Goal: Task Accomplishment & Management: Manage account settings

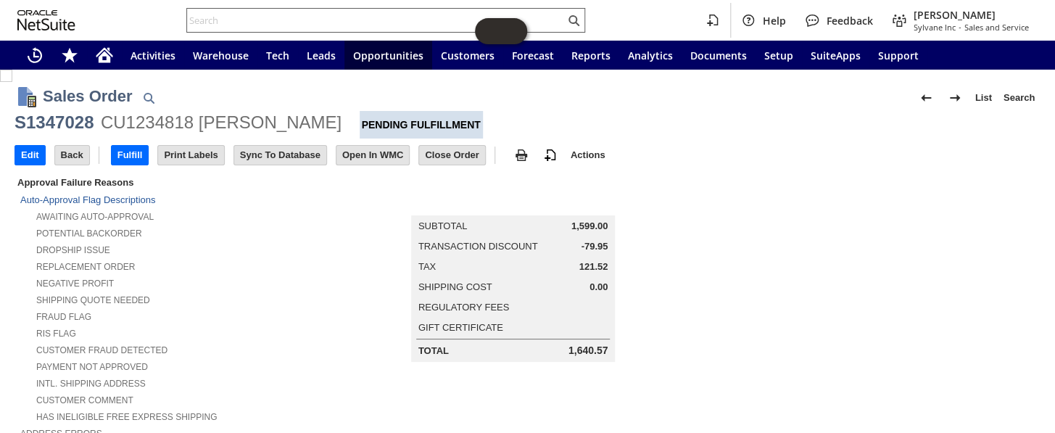
click at [242, 13] on input "text" at bounding box center [376, 20] width 378 height 17
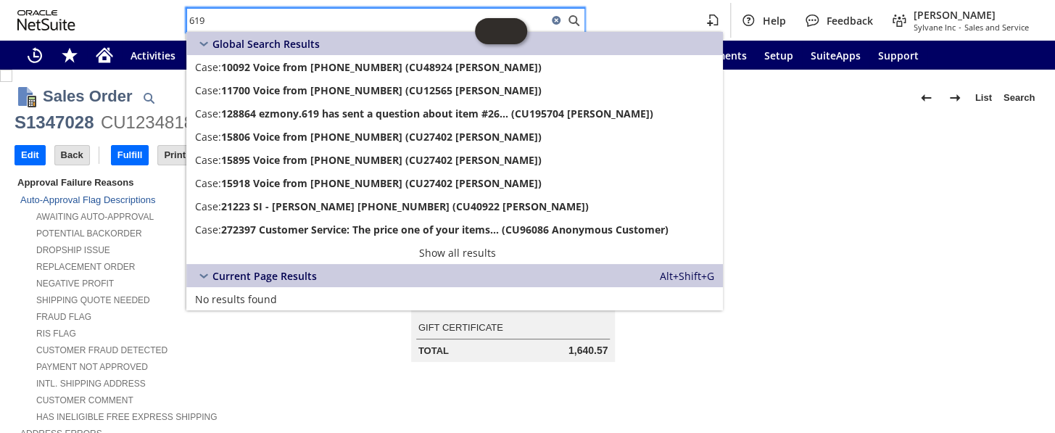
type input "619"
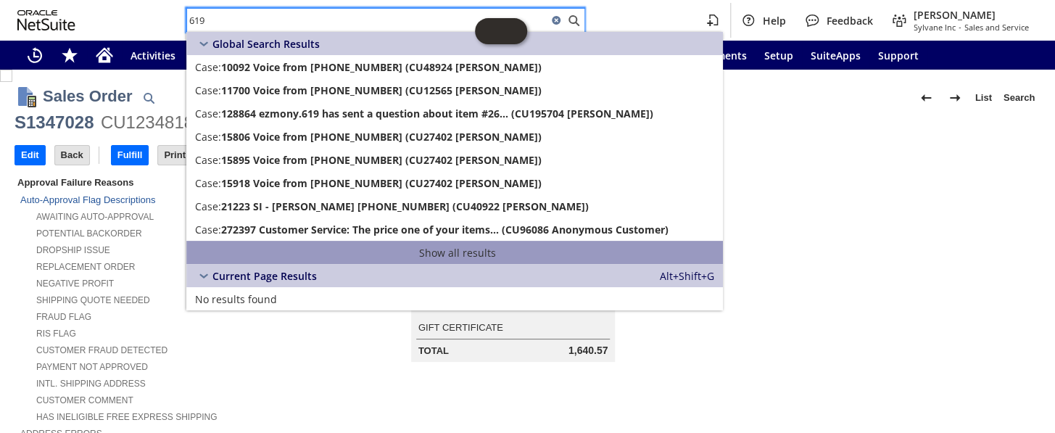
click at [425, 251] on link "Show all results" at bounding box center [454, 252] width 536 height 23
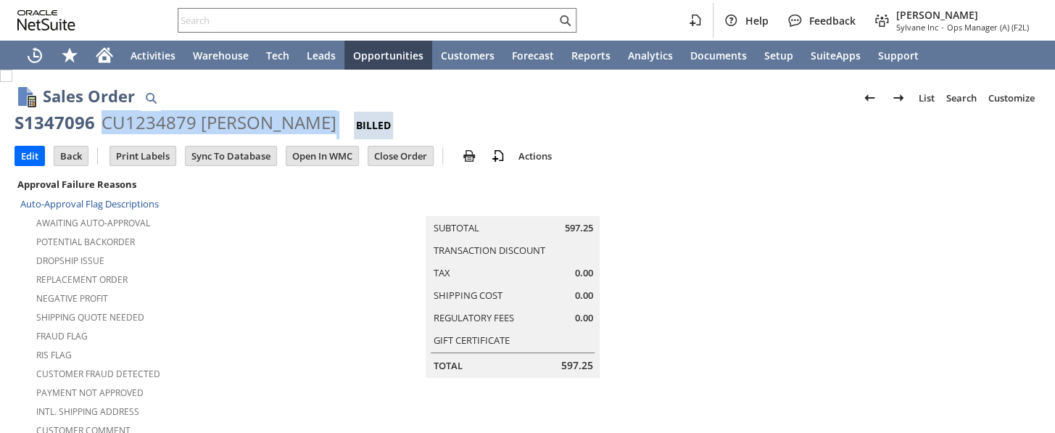
click at [340, 129] on div "S1347096 CU1234879 Brett Armstrong Billed" at bounding box center [527, 125] width 1026 height 28
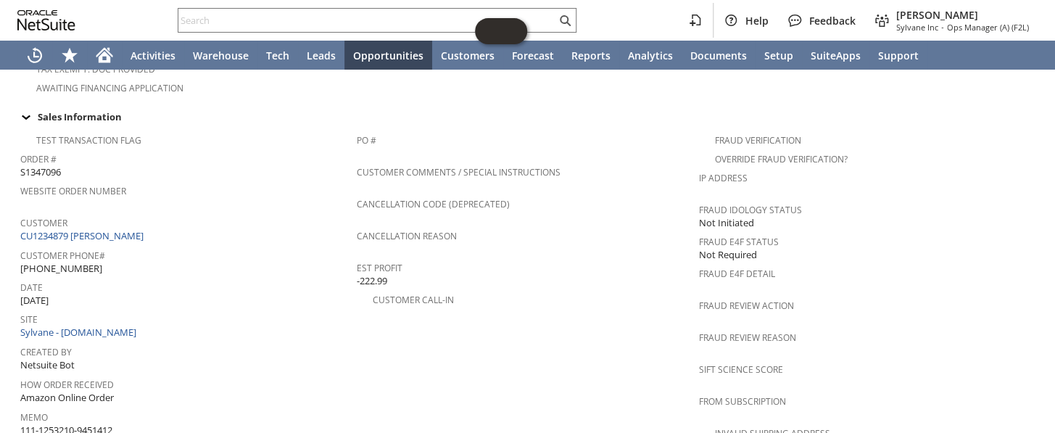
scroll to position [321, 0]
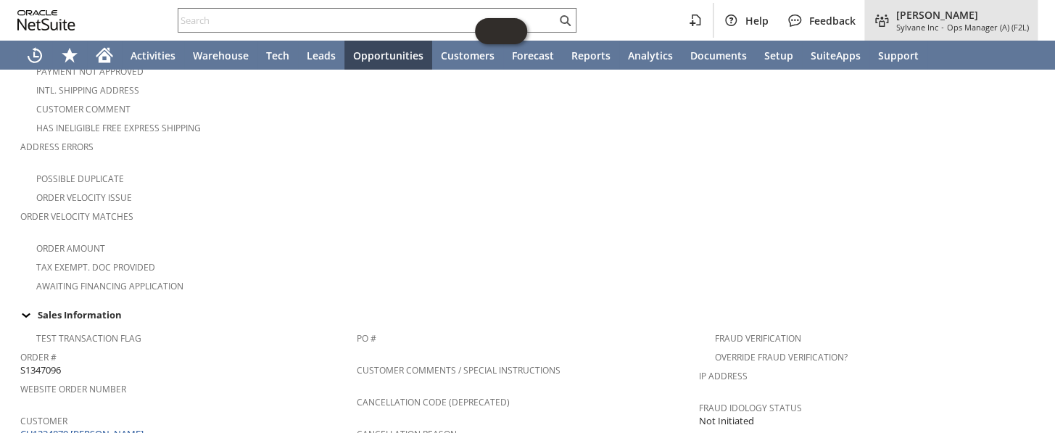
click at [905, 15] on span "[PERSON_NAME]" at bounding box center [962, 15] width 133 height 14
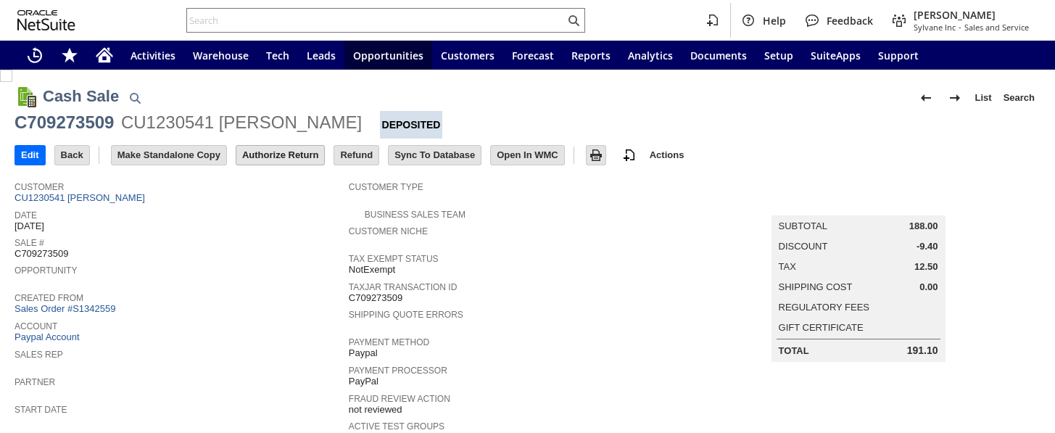
click at [298, 152] on input "Authorize Return" at bounding box center [280, 155] width 88 height 19
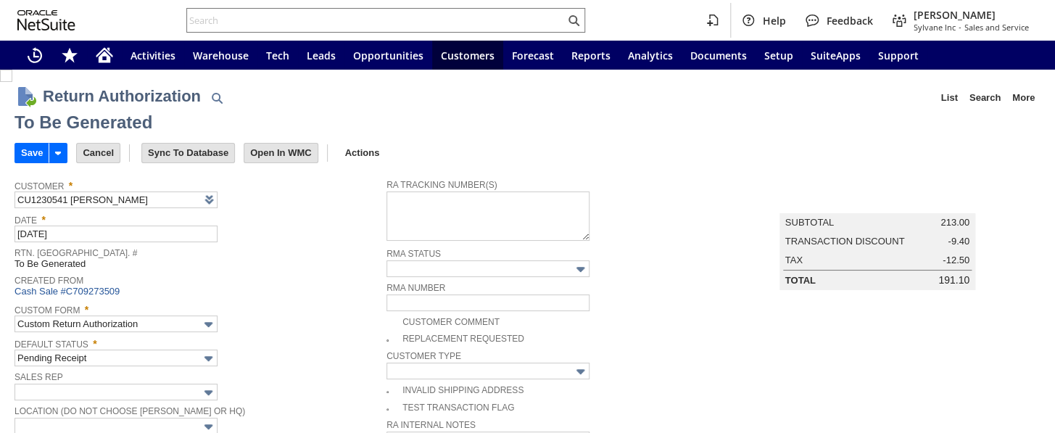
type input "Add"
type input "Copy Previous"
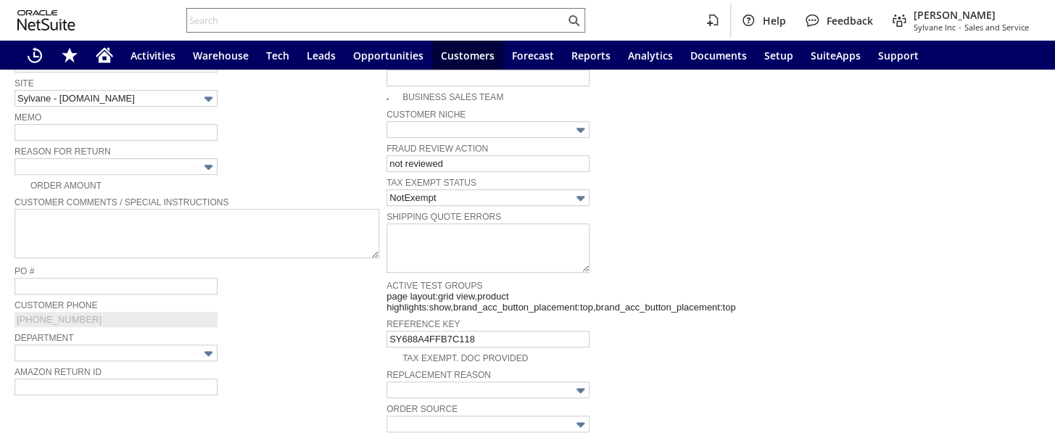
scroll to position [225, 0]
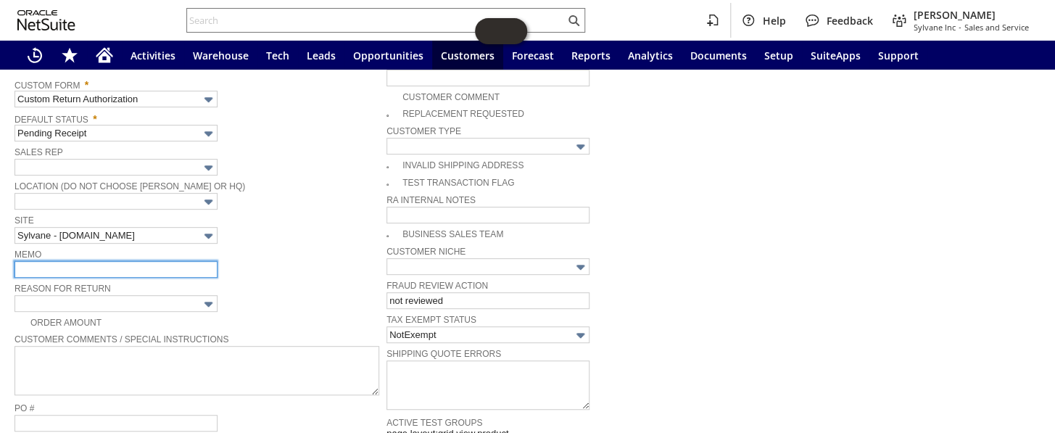
click at [101, 262] on input "text" at bounding box center [115, 269] width 203 height 17
click at [90, 261] on input "text" at bounding box center [115, 269] width 203 height 17
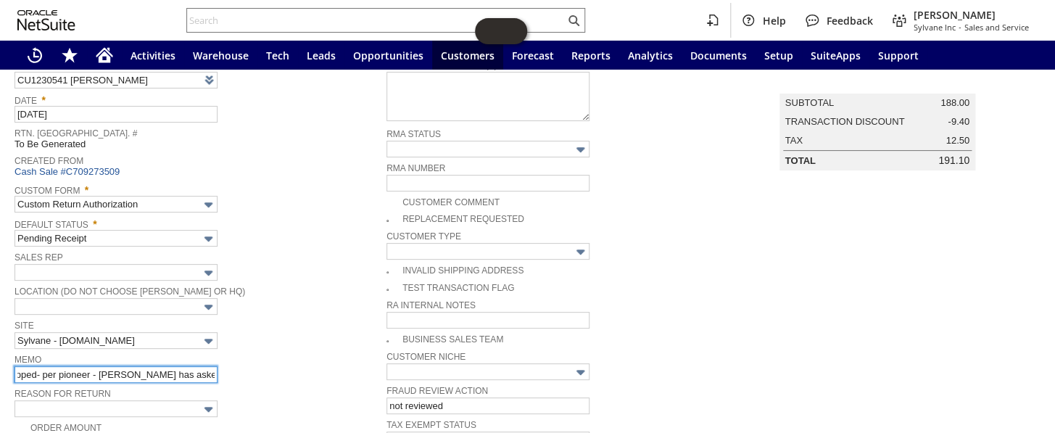
scroll to position [0, 0]
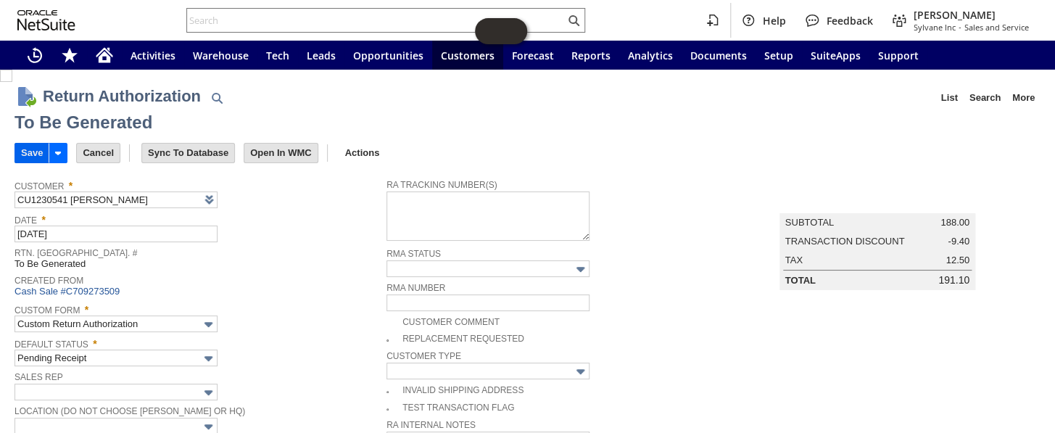
type input "order never shipped- per pioneer - Megan has asked for credit"
click at [35, 146] on input "Save" at bounding box center [31, 153] width 33 height 19
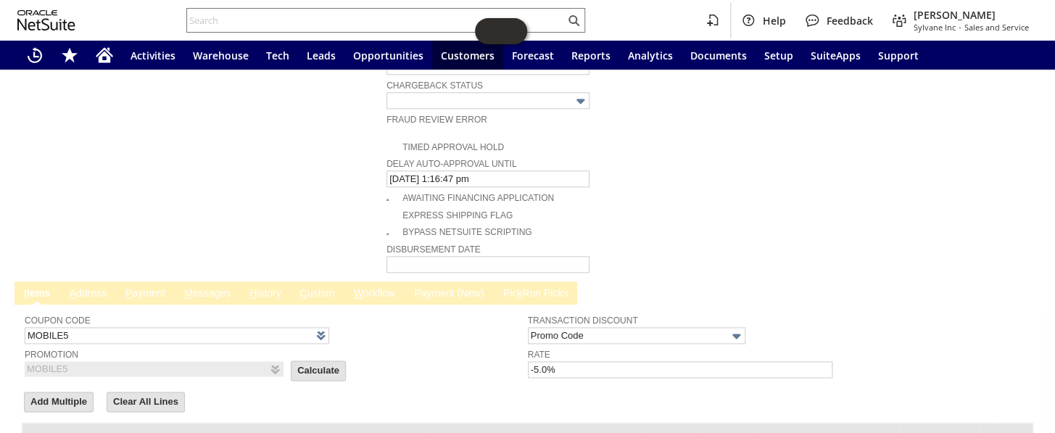
scroll to position [856, 0]
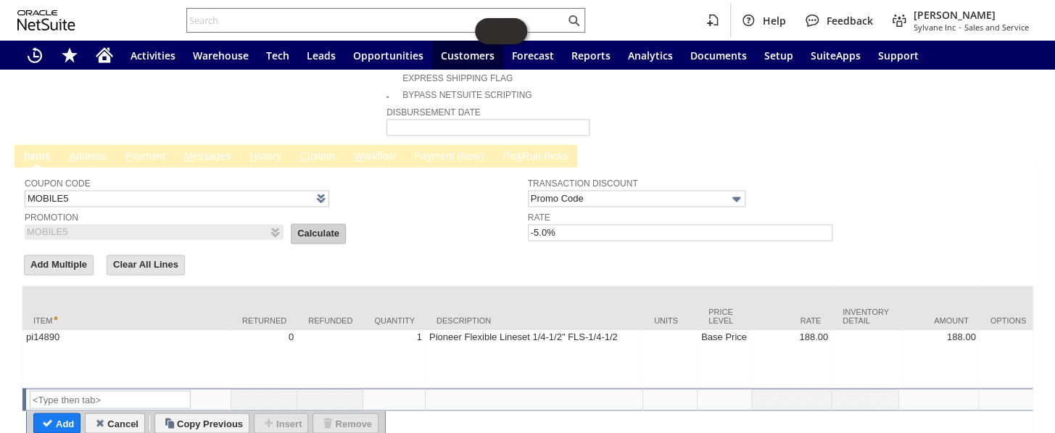
click at [296, 224] on input "Calculate" at bounding box center [318, 233] width 54 height 19
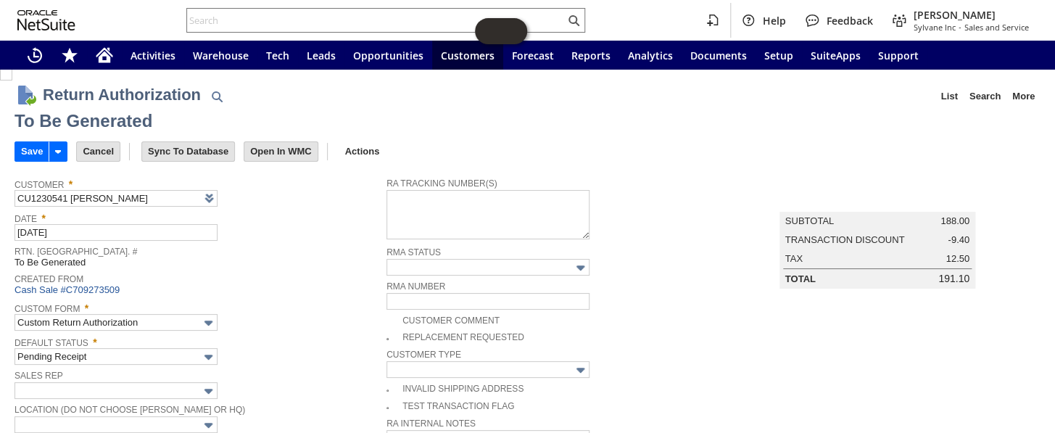
scroll to position [0, 0]
click at [29, 147] on input "Save" at bounding box center [31, 153] width 33 height 19
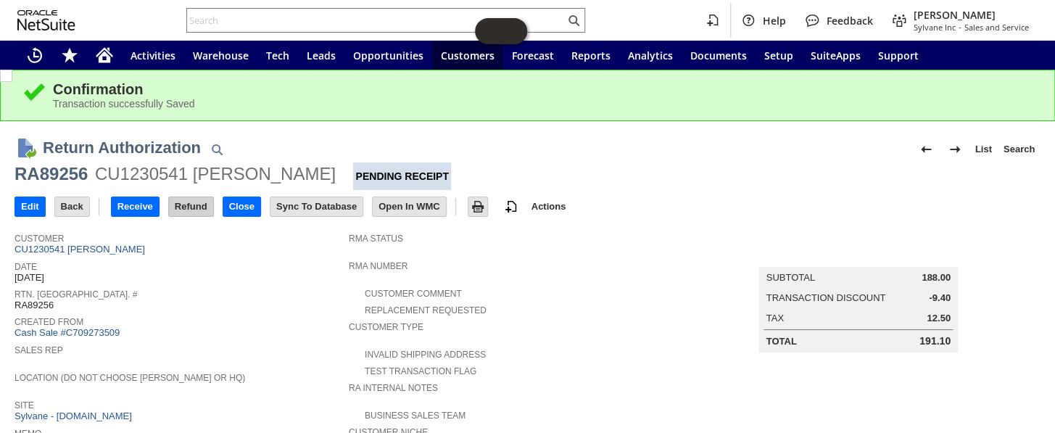
click at [196, 208] on input "Refund" at bounding box center [191, 206] width 44 height 19
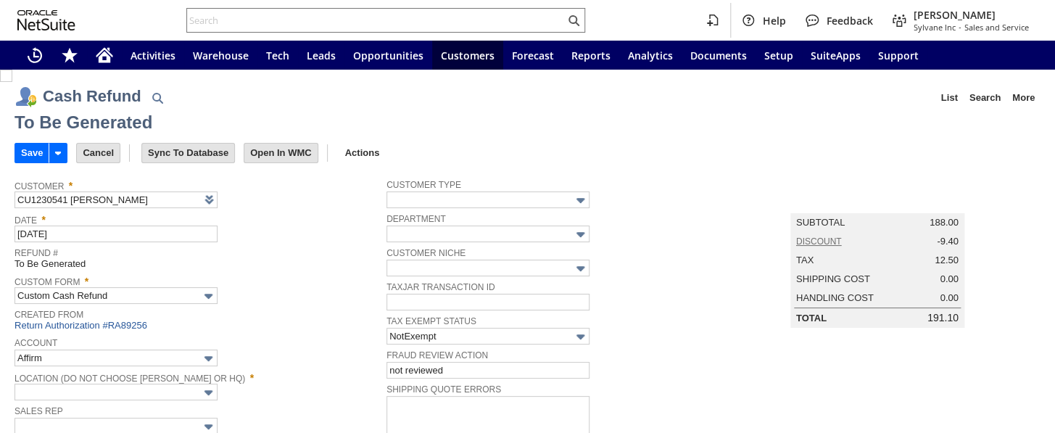
type input "Paypal Account"
type input "Headquarters : Head...s : Pending Testing"
type input "MOBILE5"
type input "-5.0%"
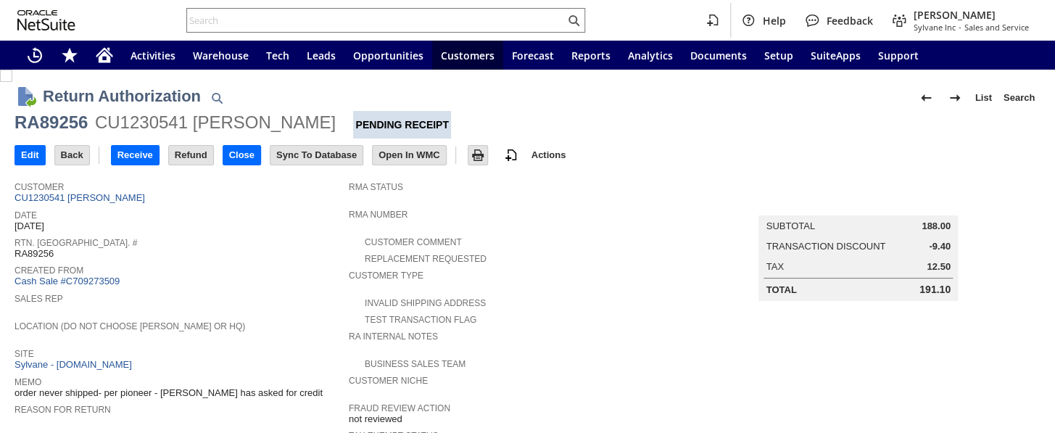
scroll to position [527, 0]
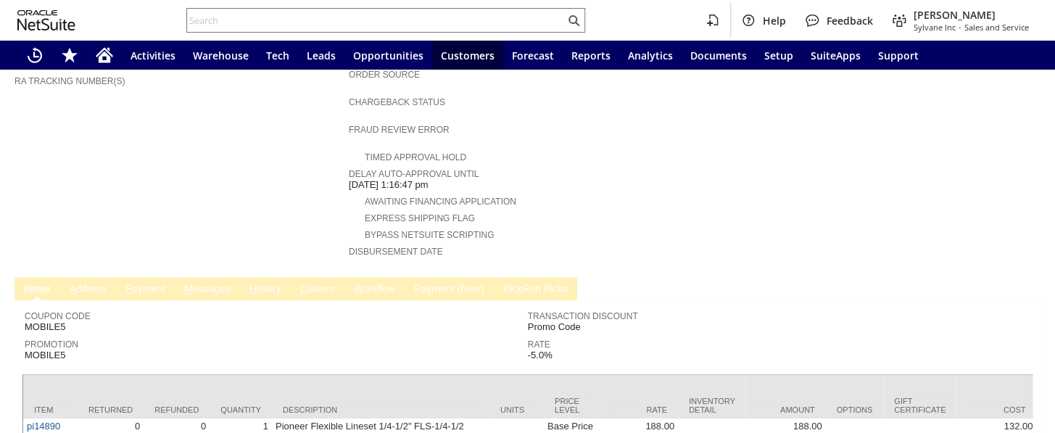
click at [137, 283] on link "P ayment" at bounding box center [145, 290] width 47 height 14
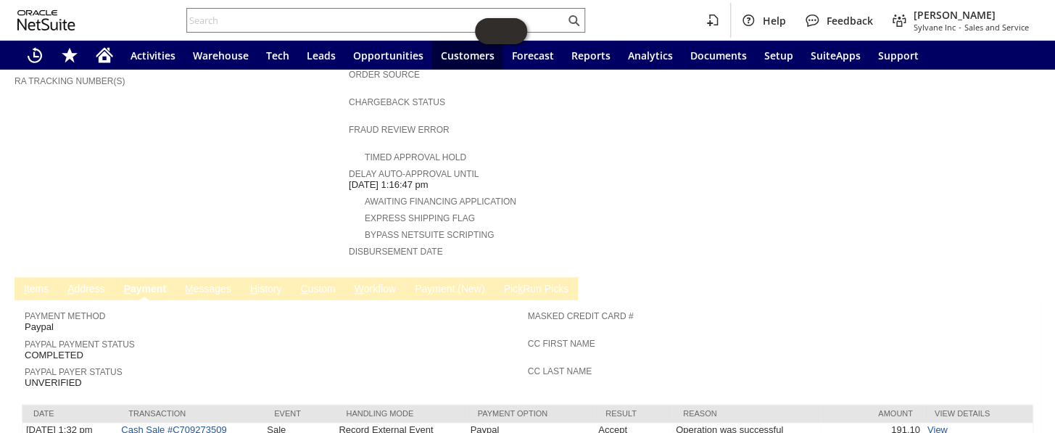
scroll to position [555, 0]
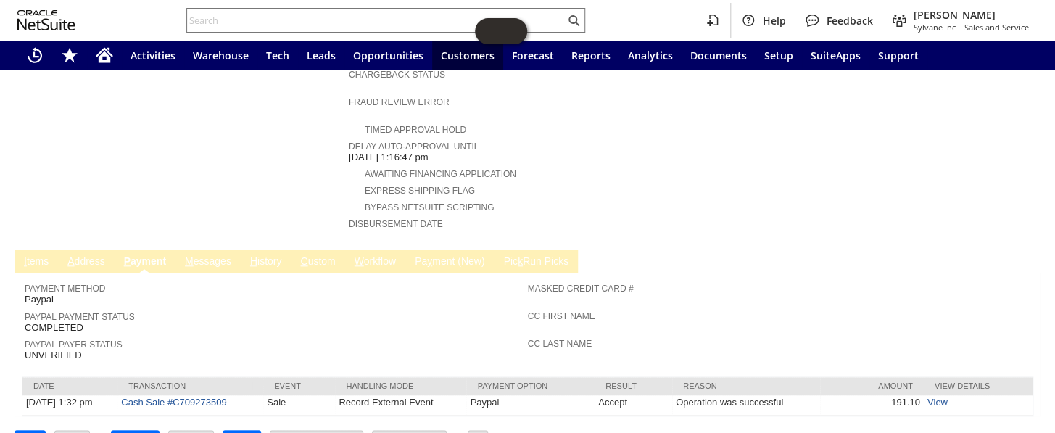
click at [219, 255] on link "M essages" at bounding box center [208, 262] width 54 height 14
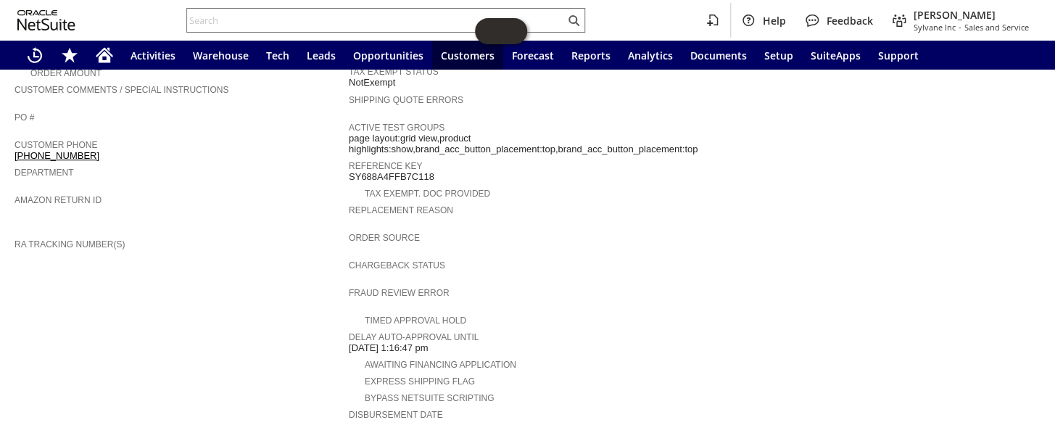
scroll to position [489, 0]
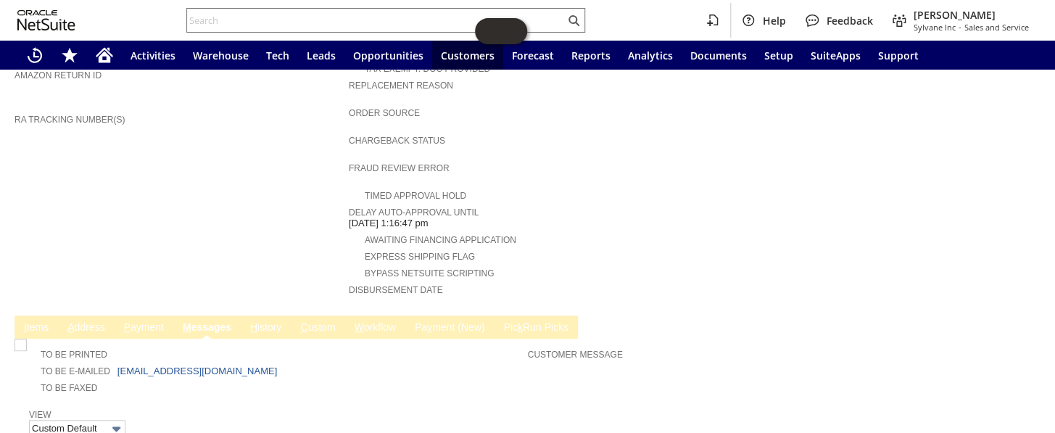
click at [46, 321] on link "I tems" at bounding box center [36, 328] width 32 height 14
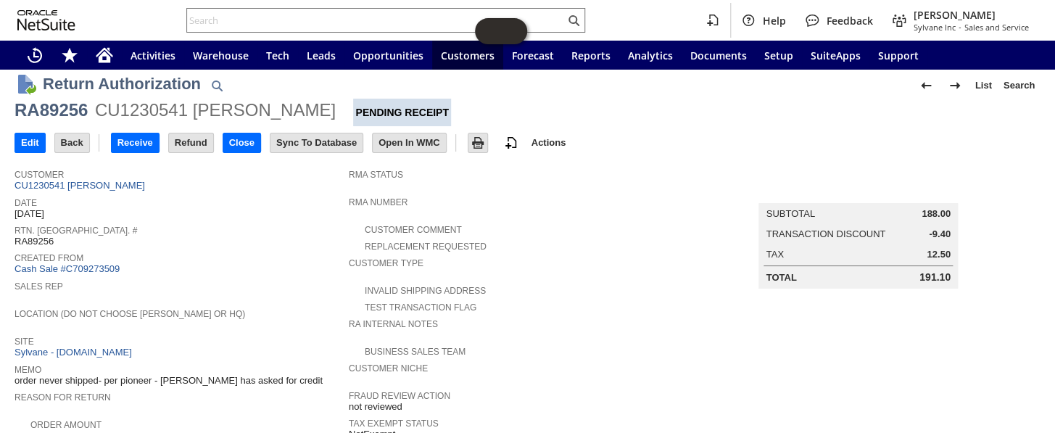
scroll to position [0, 0]
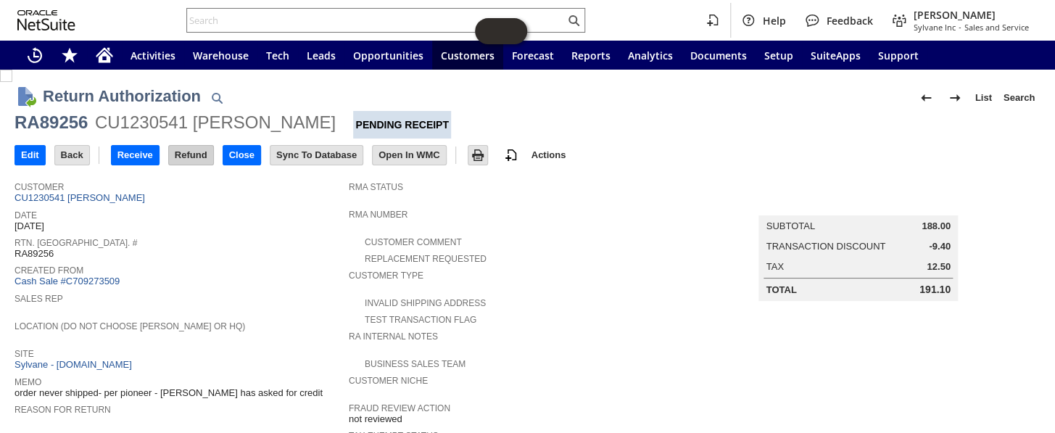
click at [195, 154] on input "Refund" at bounding box center [191, 155] width 44 height 19
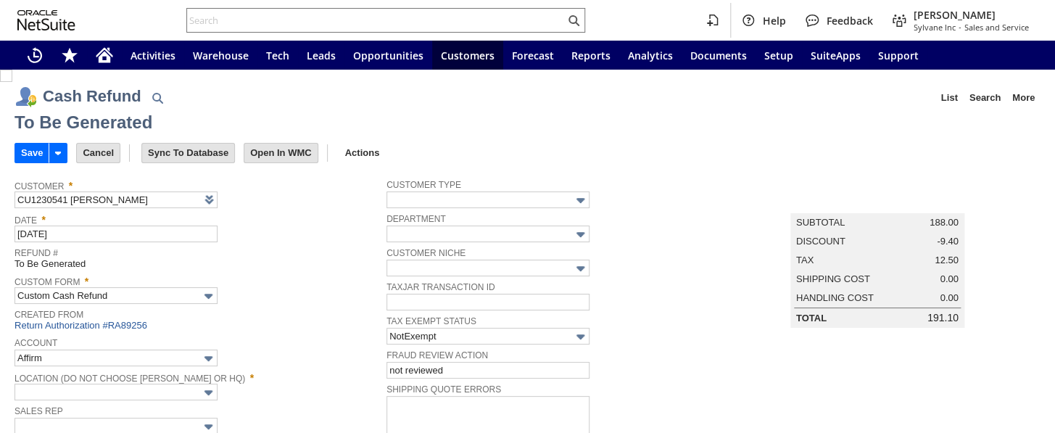
type input "Paypal Account"
type input "Headquarters : Head...s : Pending Testing"
type input "MOBILE5"
type input "-5.0%"
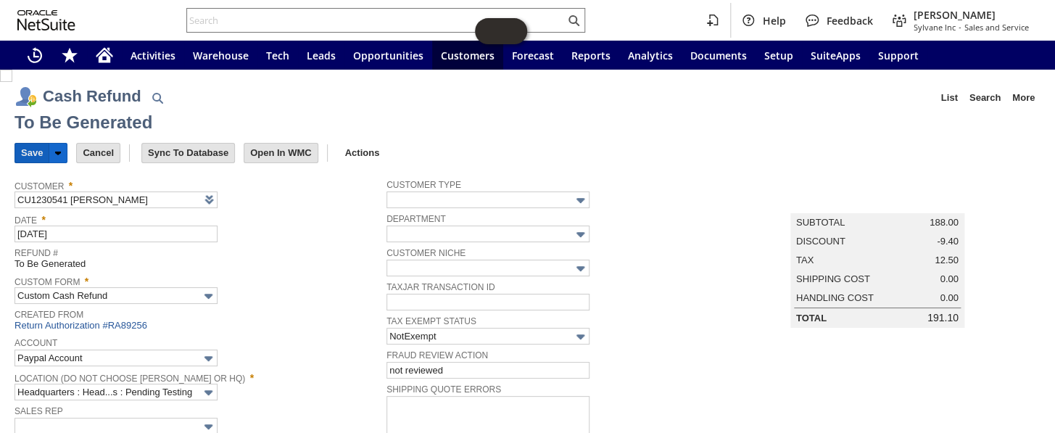
click at [34, 152] on input "Save" at bounding box center [31, 153] width 33 height 19
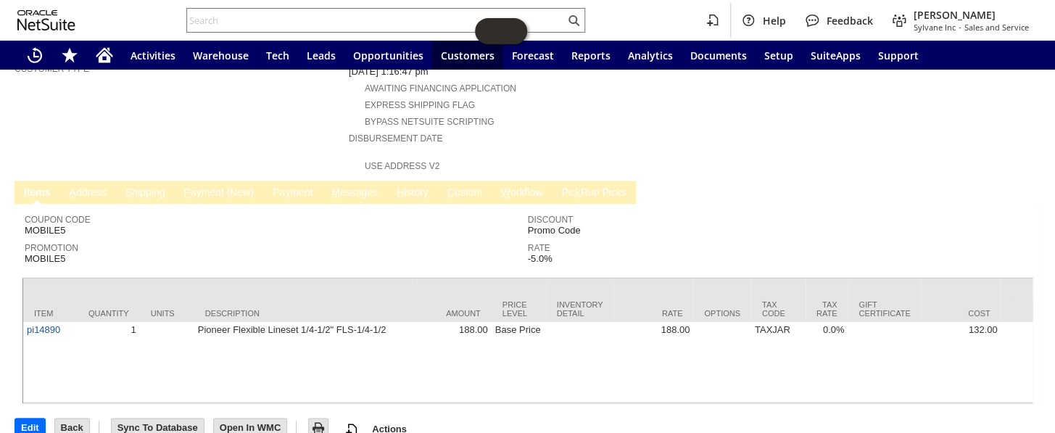
scroll to position [555, 0]
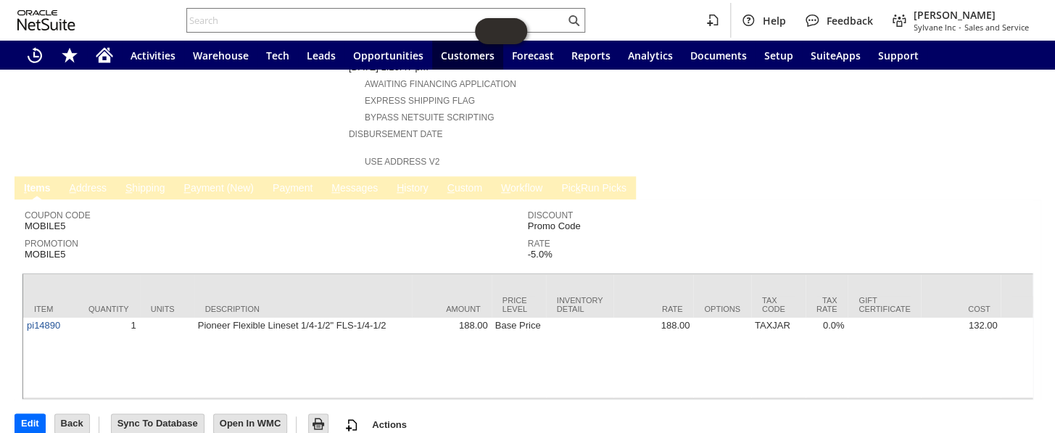
click at [337, 182] on span "M" at bounding box center [335, 188] width 9 height 12
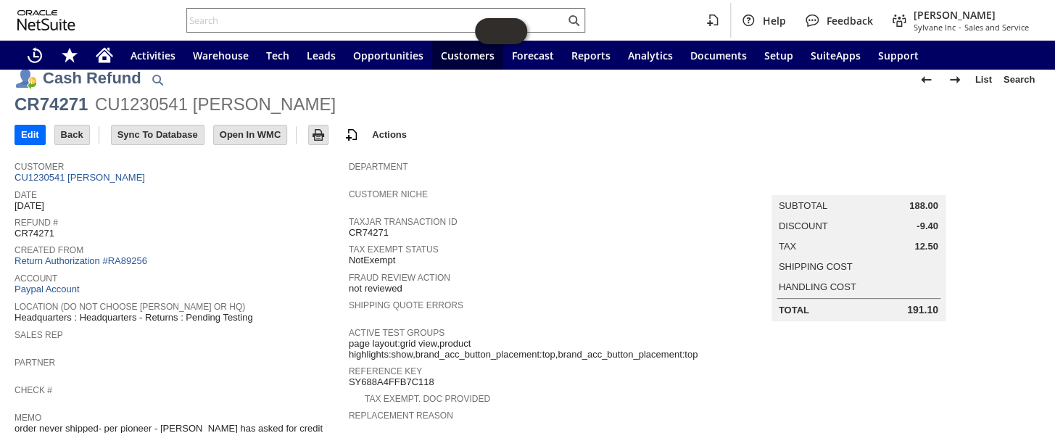
scroll to position [10, 0]
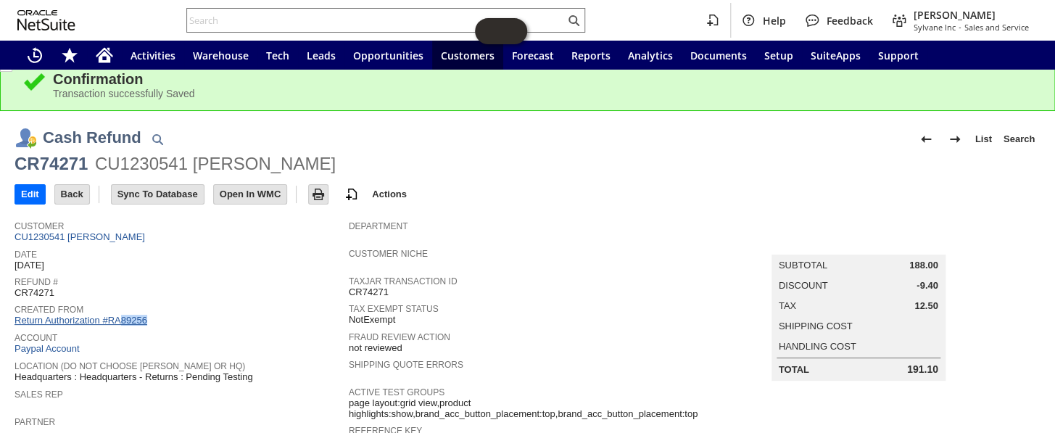
drag, startPoint x: 155, startPoint y: 311, endPoint x: 120, endPoint y: 312, distance: 35.5
click at [120, 312] on div "Created From Return Authorization #RA89256" at bounding box center [177, 313] width 327 height 27
click at [291, 23] on input "text" at bounding box center [376, 20] width 378 height 17
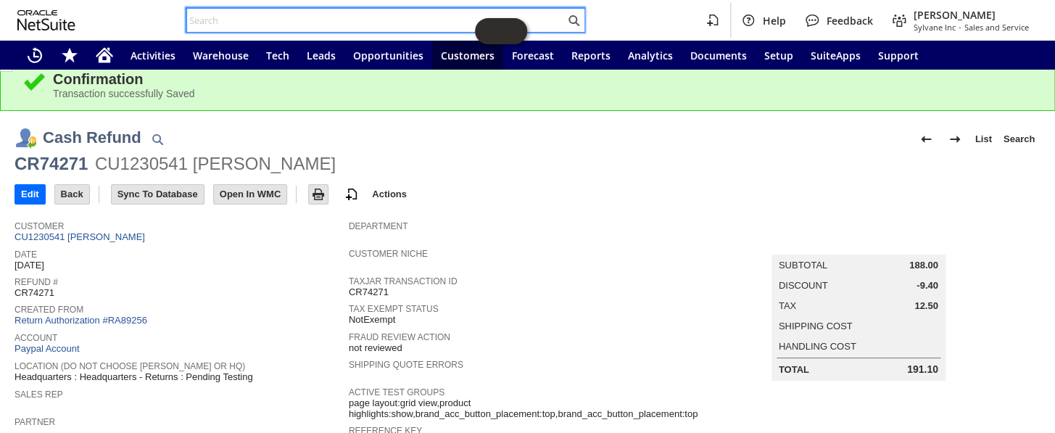
paste input "S1347461"
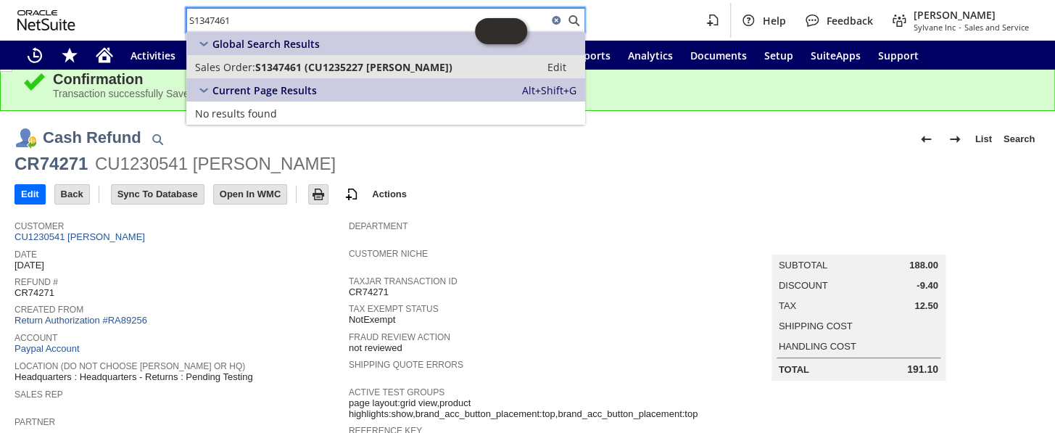
type input "S1347461"
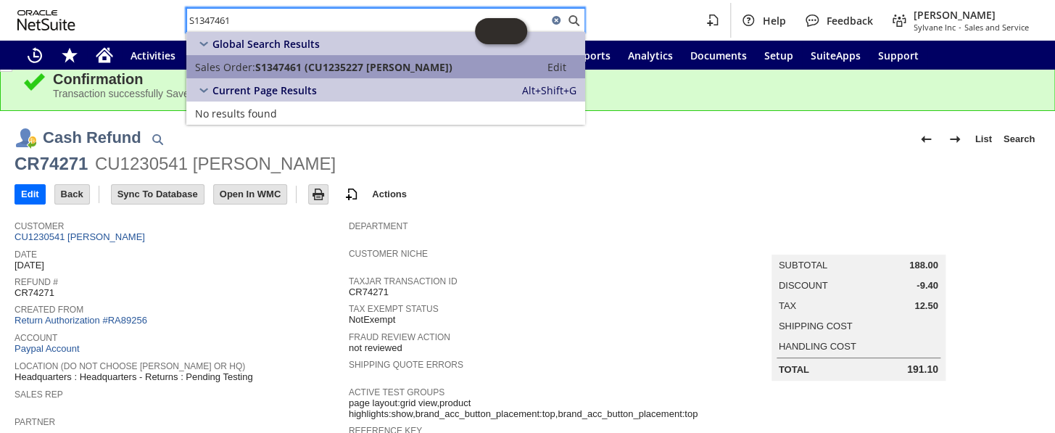
click at [316, 62] on span "S1347461 (CU1235227 Alex Dankulich)" at bounding box center [353, 67] width 197 height 14
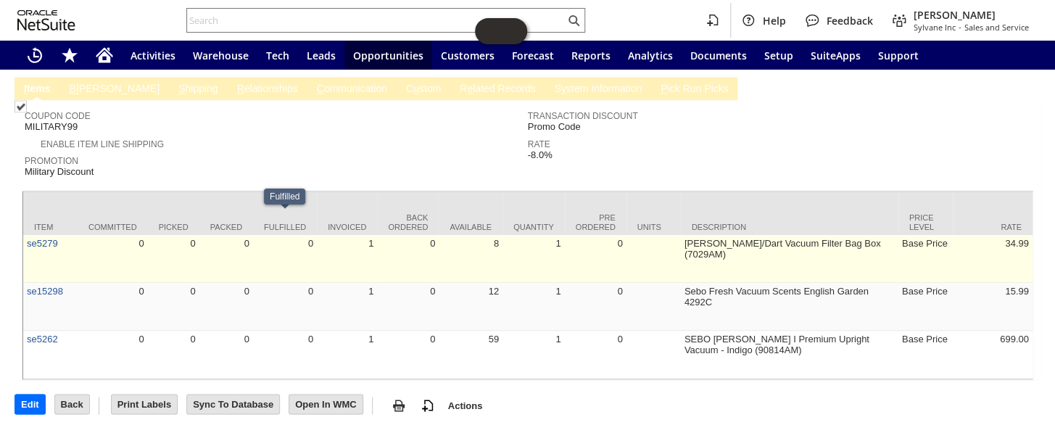
scroll to position [959, 0]
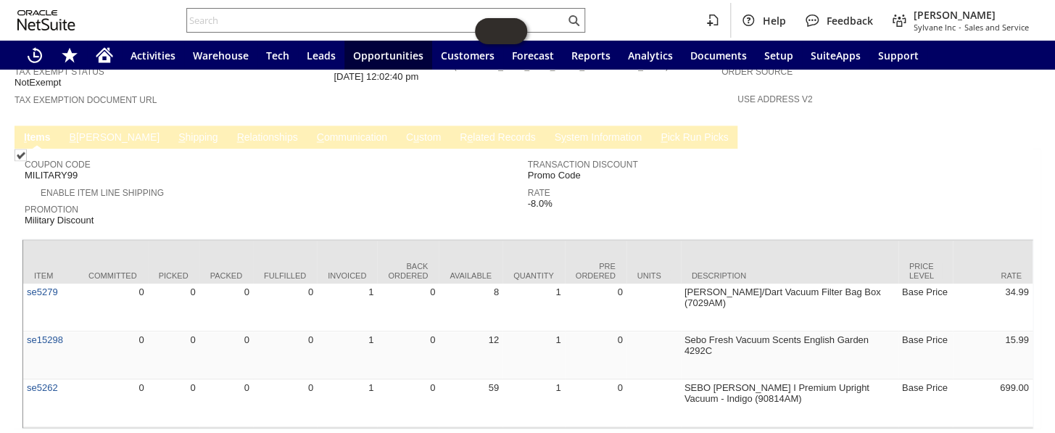
click at [80, 131] on link "B illing" at bounding box center [114, 138] width 97 height 14
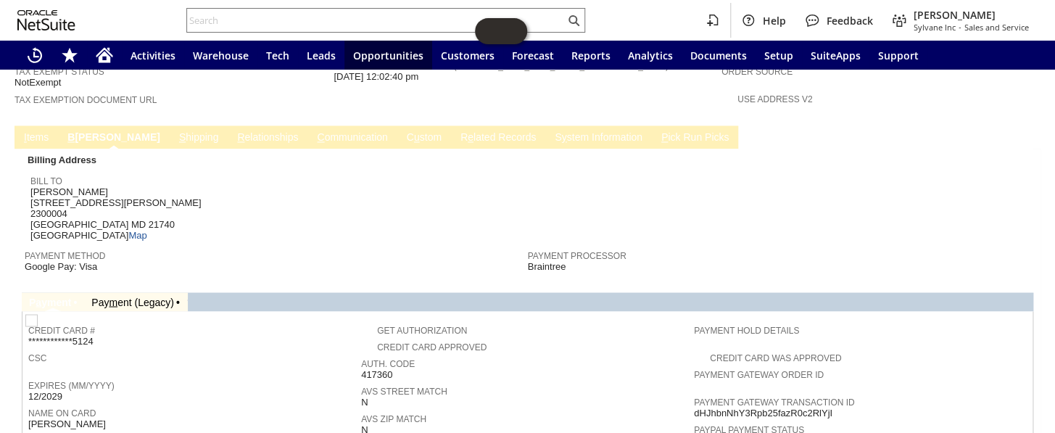
click at [33, 131] on link "I tems" at bounding box center [36, 138] width 32 height 14
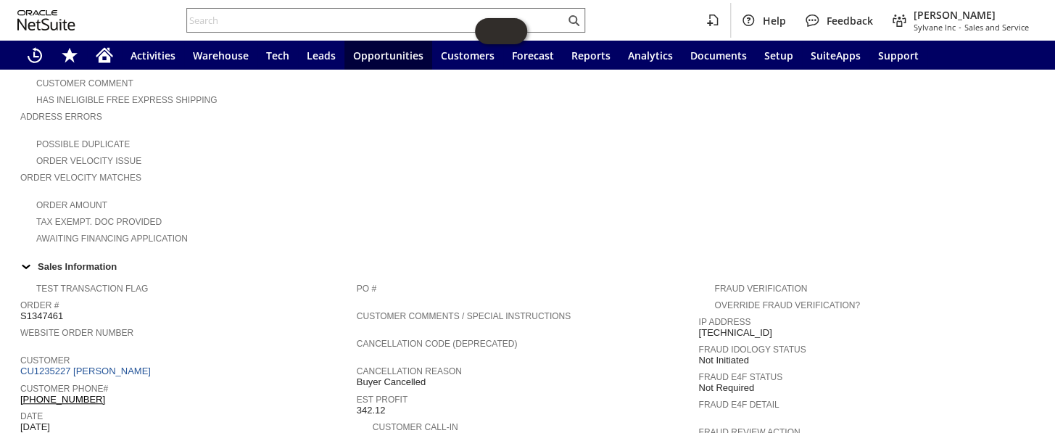
scroll to position [432, 0]
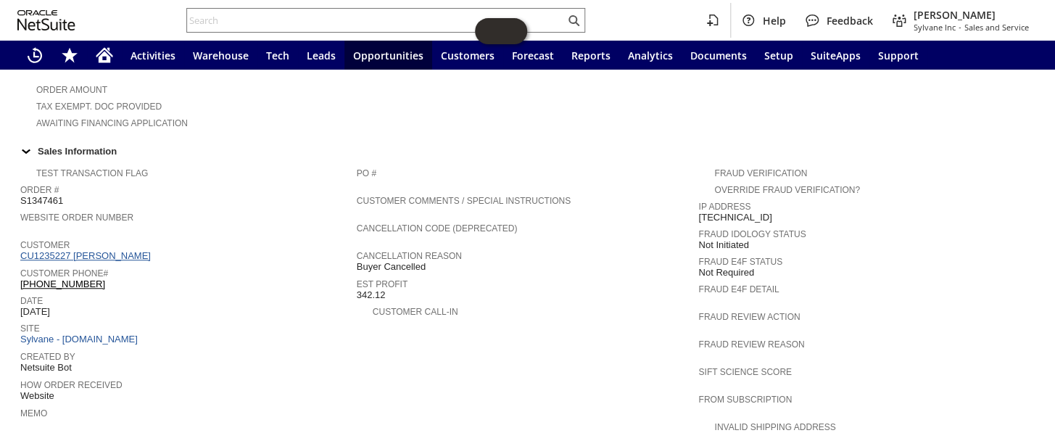
click at [125, 250] on link "CU1235227 Alex Dankulich" at bounding box center [87, 255] width 134 height 11
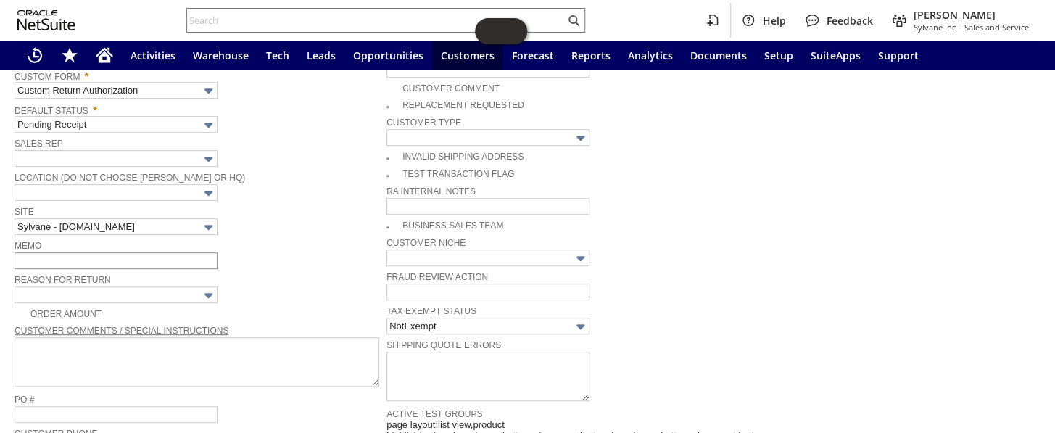
scroll to position [229, 0]
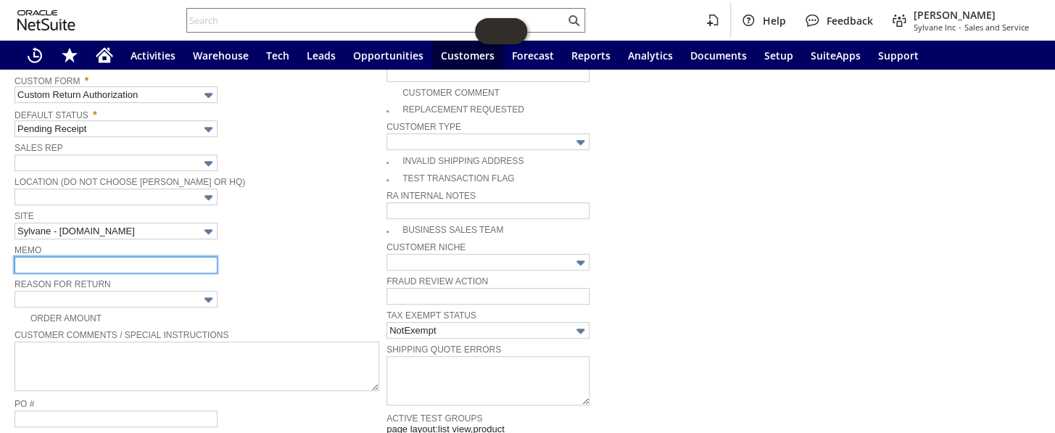
click at [70, 257] on input "text" at bounding box center [115, 265] width 203 height 17
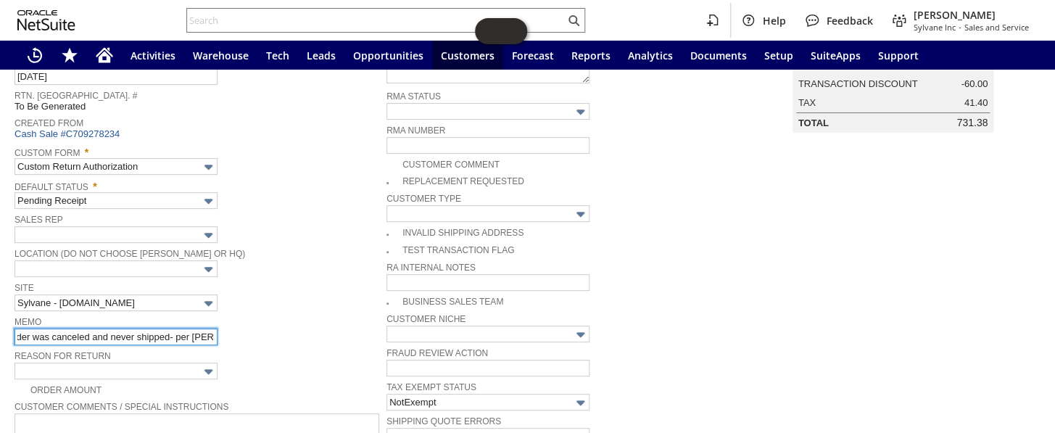
scroll to position [0, 0]
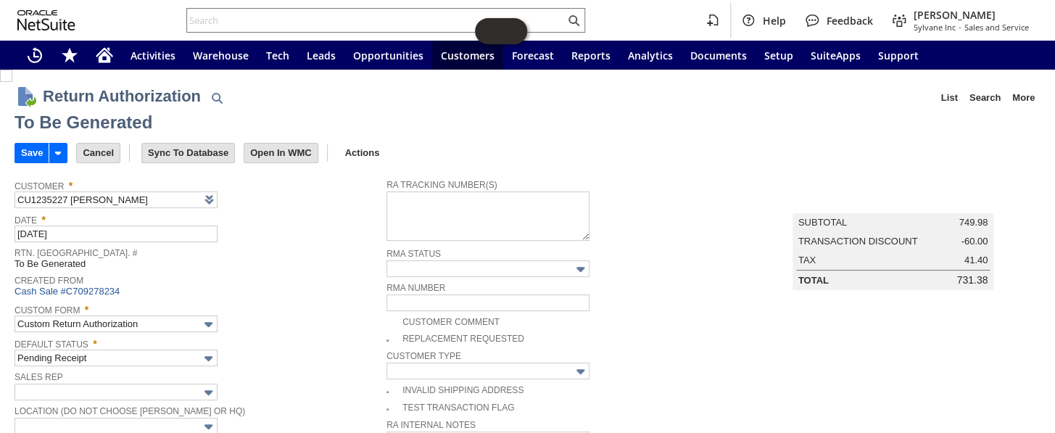
type input "Order was canceled and never shipped- per Faye"
click at [22, 152] on input "Save" at bounding box center [31, 153] width 33 height 19
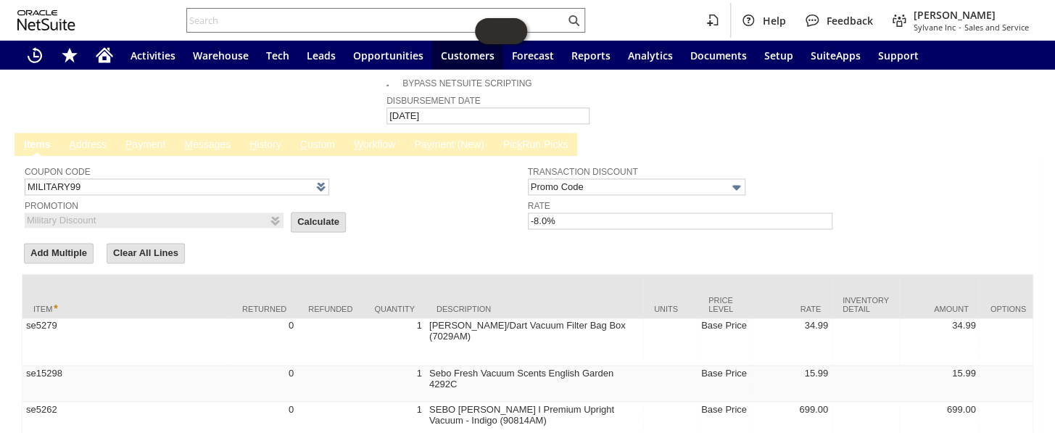
scroll to position [691, 0]
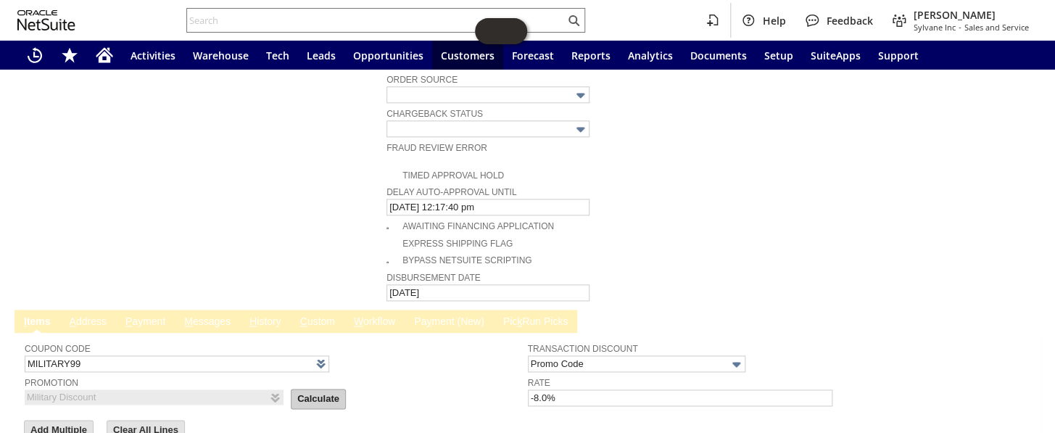
click at [291, 389] on input "Calculate" at bounding box center [318, 398] width 54 height 19
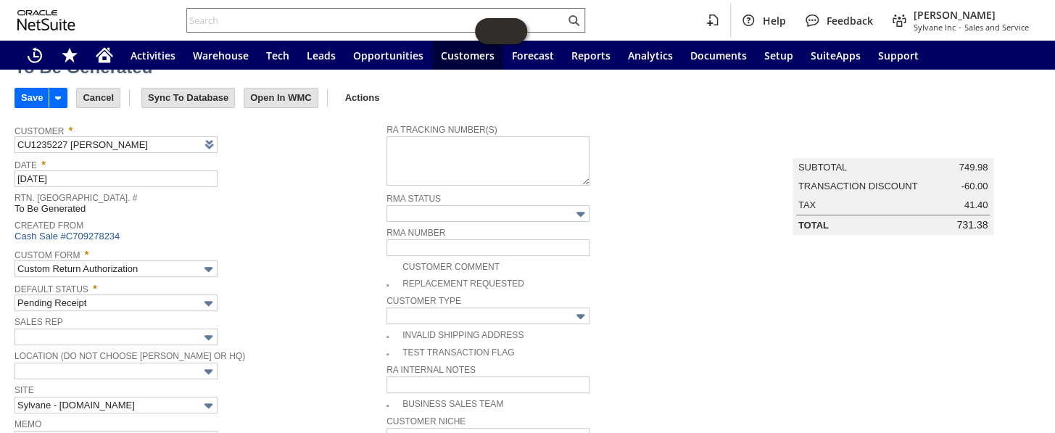
scroll to position [0, 0]
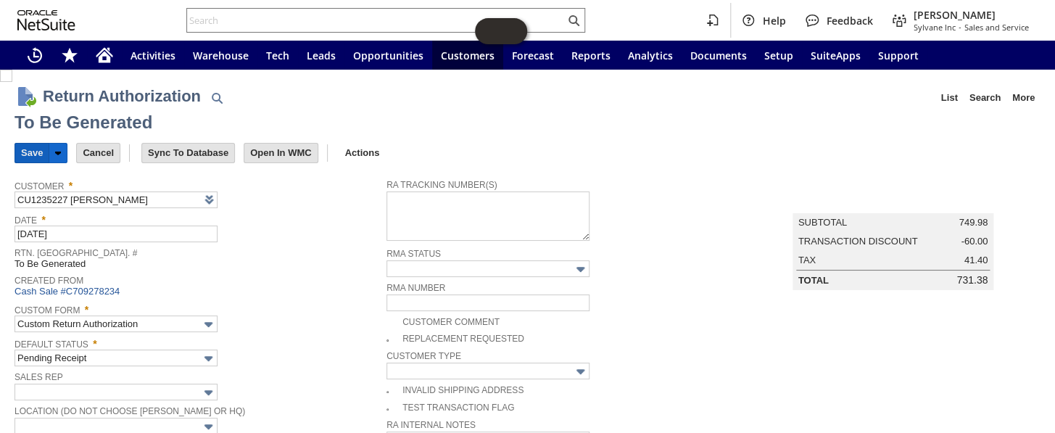
click at [18, 152] on input "Save" at bounding box center [31, 153] width 33 height 19
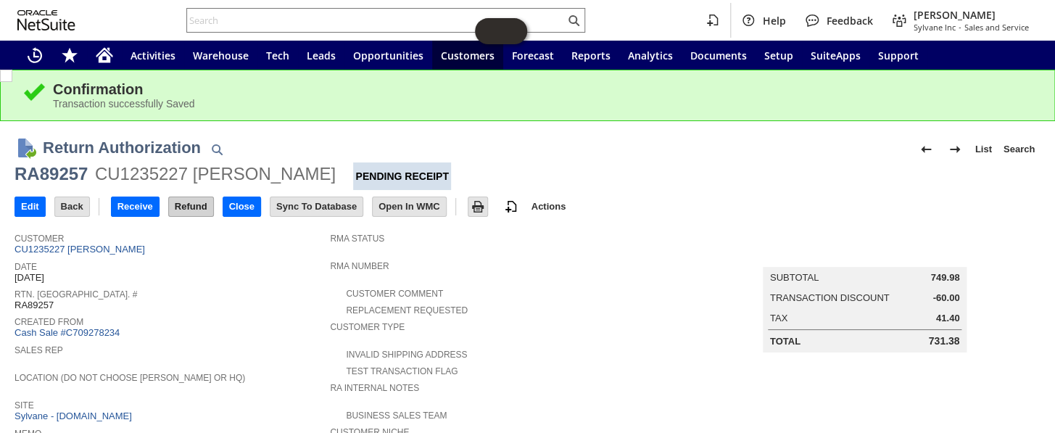
click at [198, 199] on input "Refund" at bounding box center [191, 206] width 44 height 19
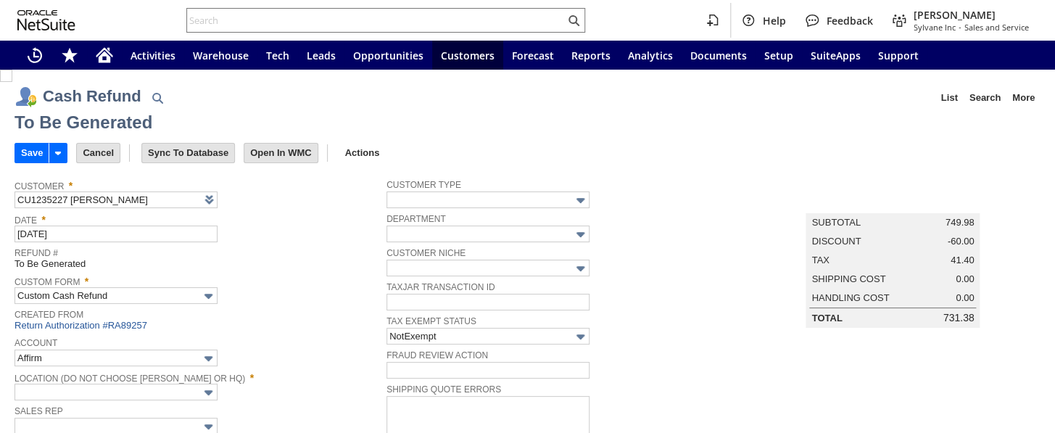
type input "Undeposited Funds"
type input "Headquarters : Head...s : Pending Testing"
type input "MILITARY99"
type input "Military Discount"
type input "-8.0%"
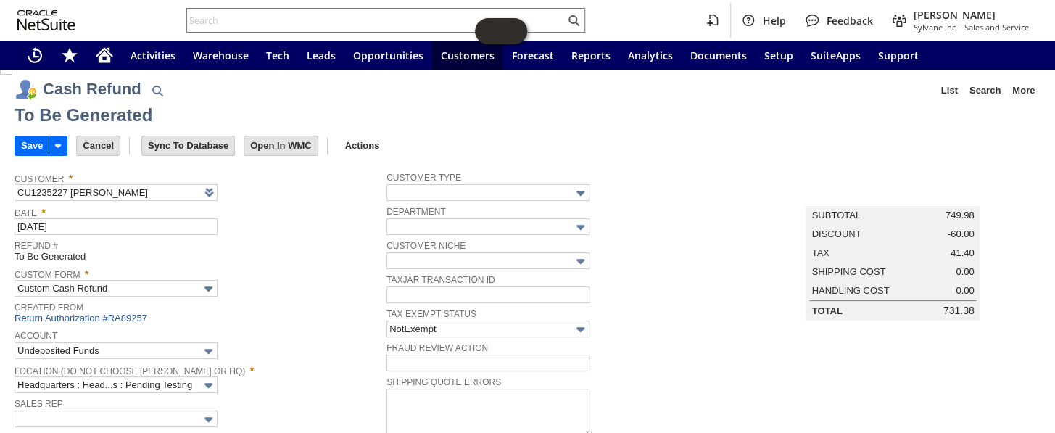
scroll to position [1, 0]
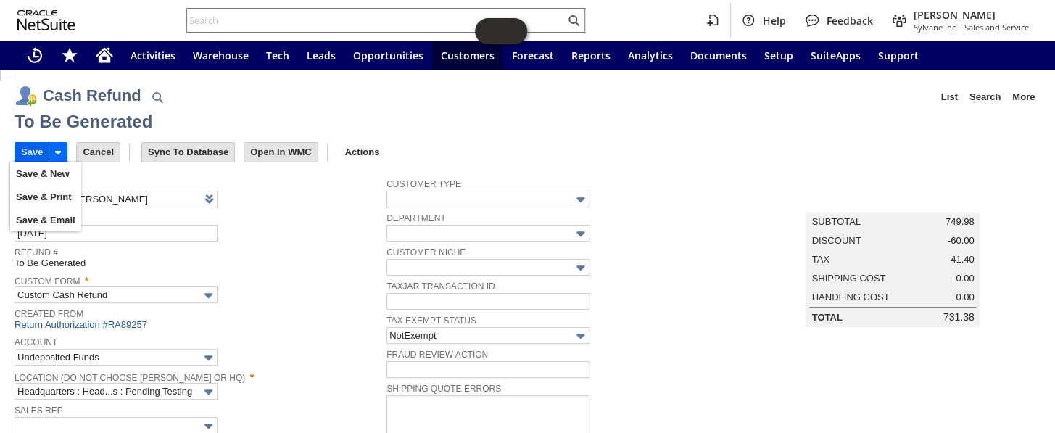
click at [34, 149] on input "Save" at bounding box center [31, 152] width 33 height 19
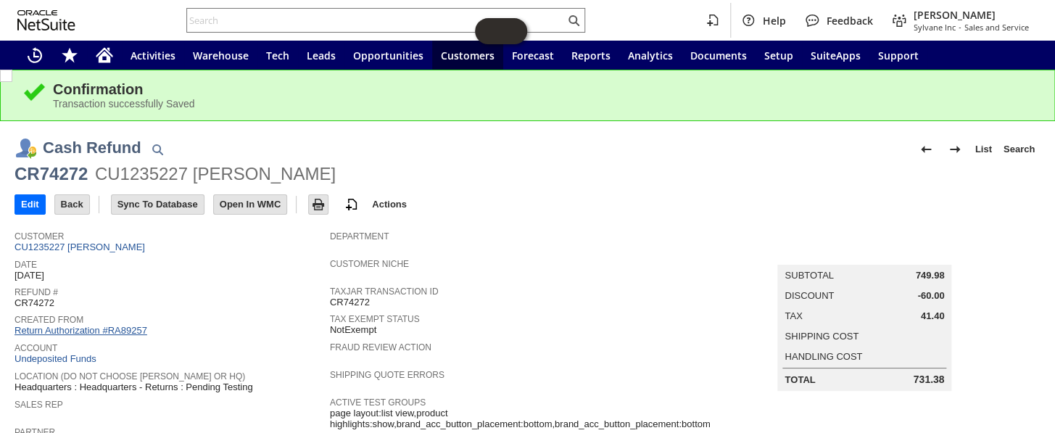
click at [112, 328] on link "Return Authorization #RA89257" at bounding box center [80, 330] width 133 height 11
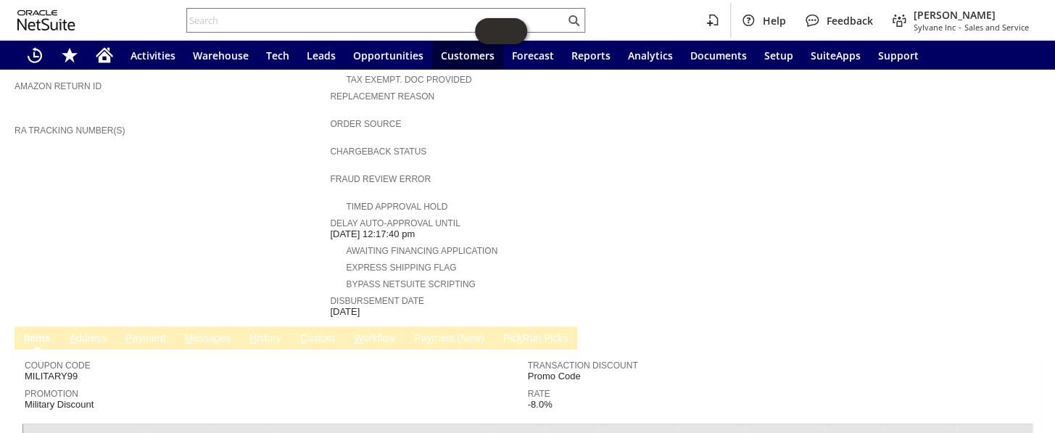
scroll to position [790, 0]
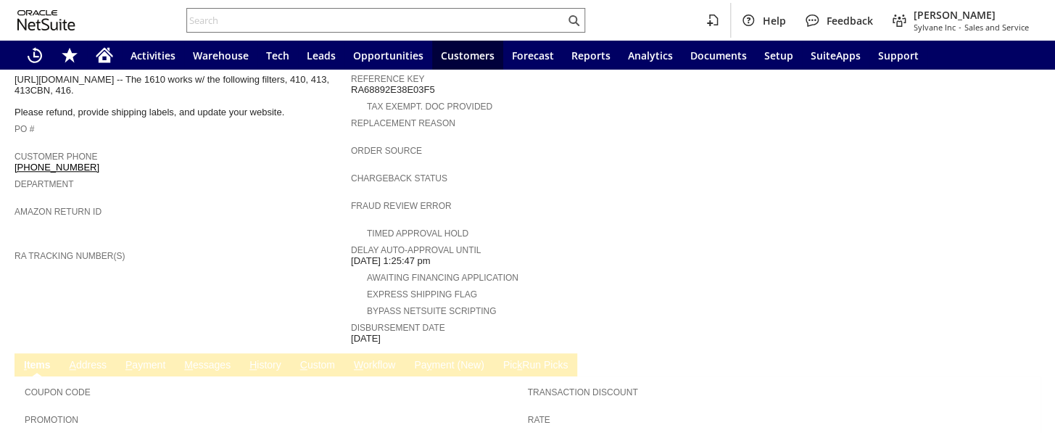
scroll to position [578, 0]
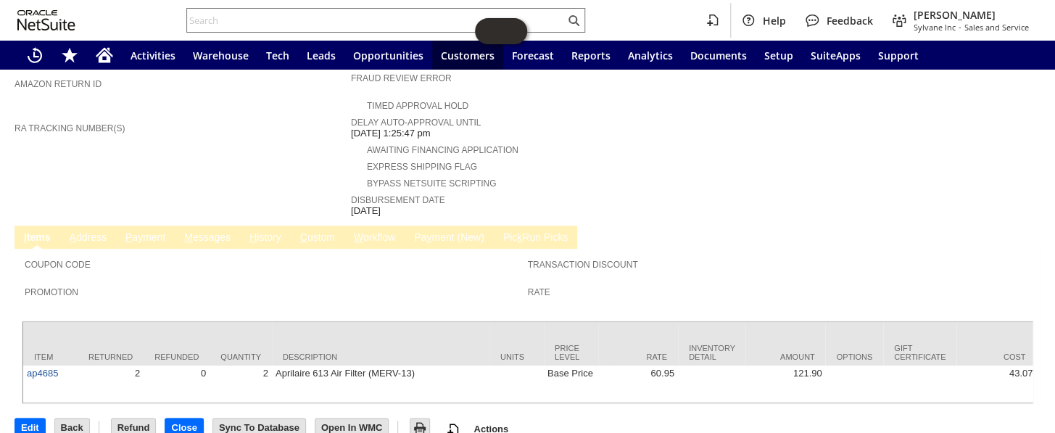
click at [262, 231] on link "H istory" at bounding box center [265, 238] width 39 height 14
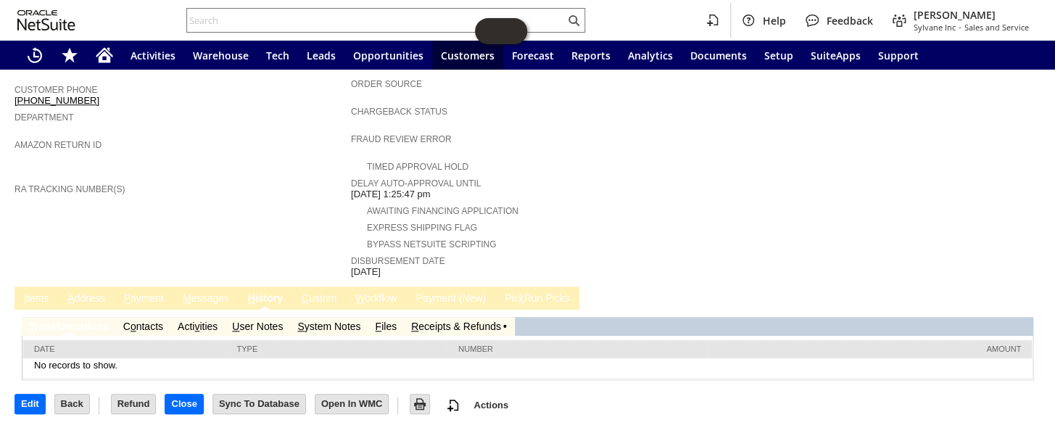
scroll to position [486, 0]
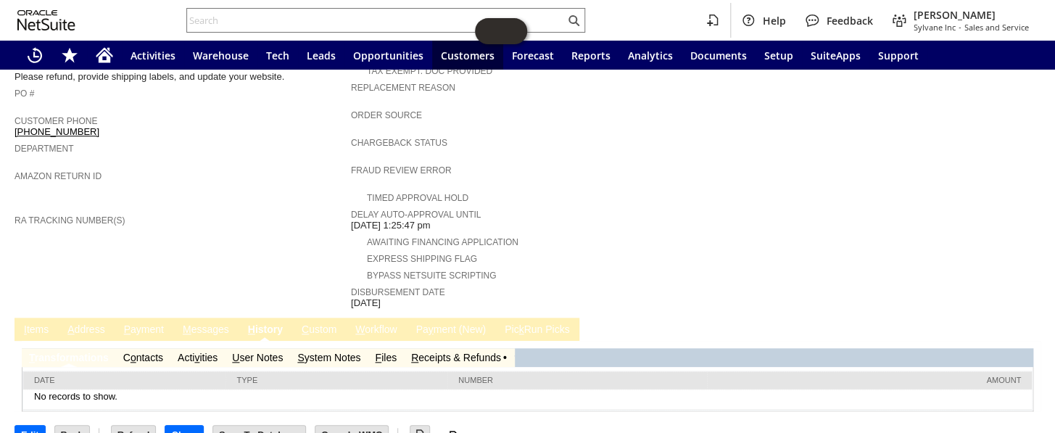
click at [428, 352] on link "R eceipts & Refunds" at bounding box center [456, 358] width 90 height 12
click at [470, 352] on link "R eceipts & Refunds" at bounding box center [462, 358] width 90 height 12
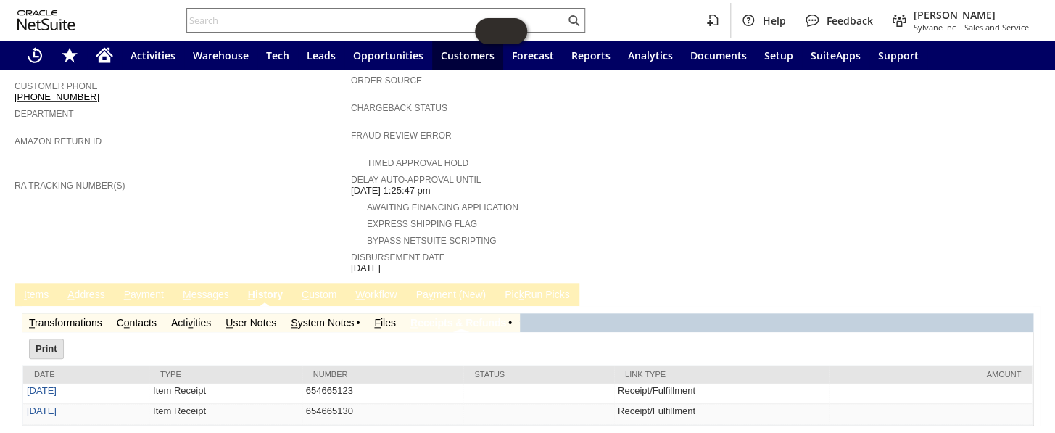
scroll to position [536, 0]
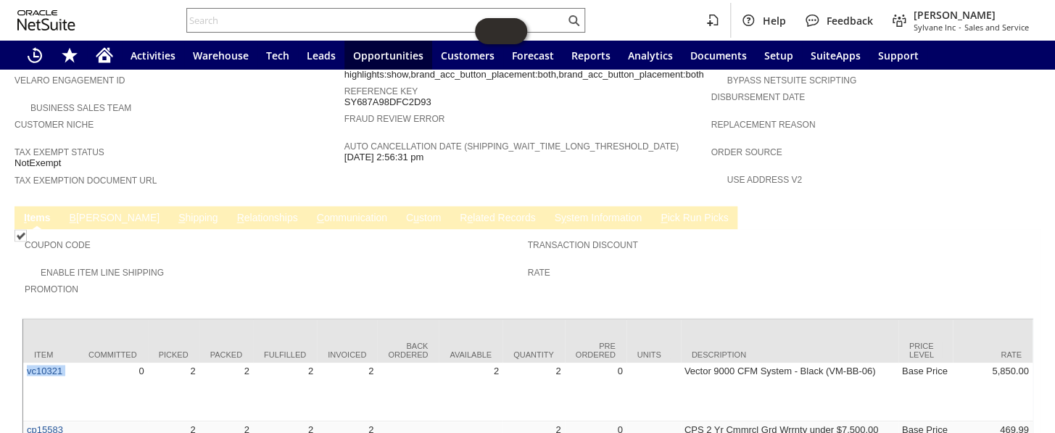
scroll to position [826, 0]
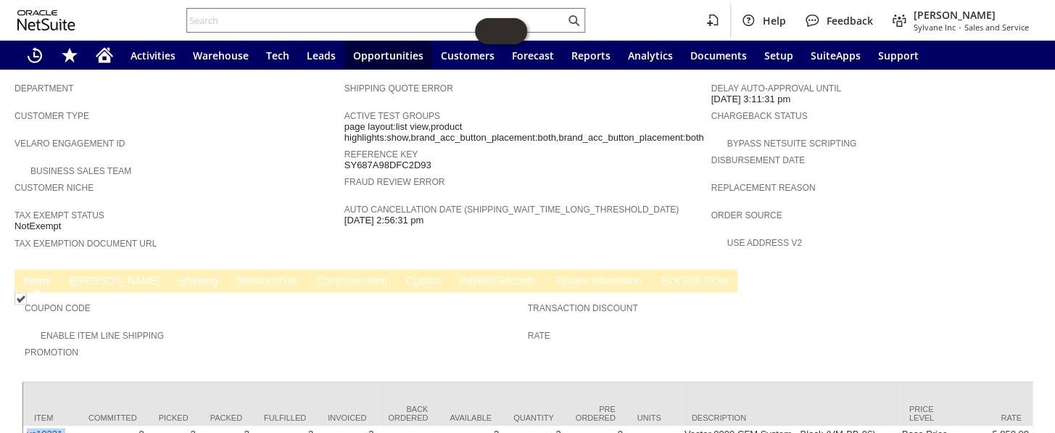
click at [456, 275] on link "R e lated Records" at bounding box center [497, 282] width 83 height 14
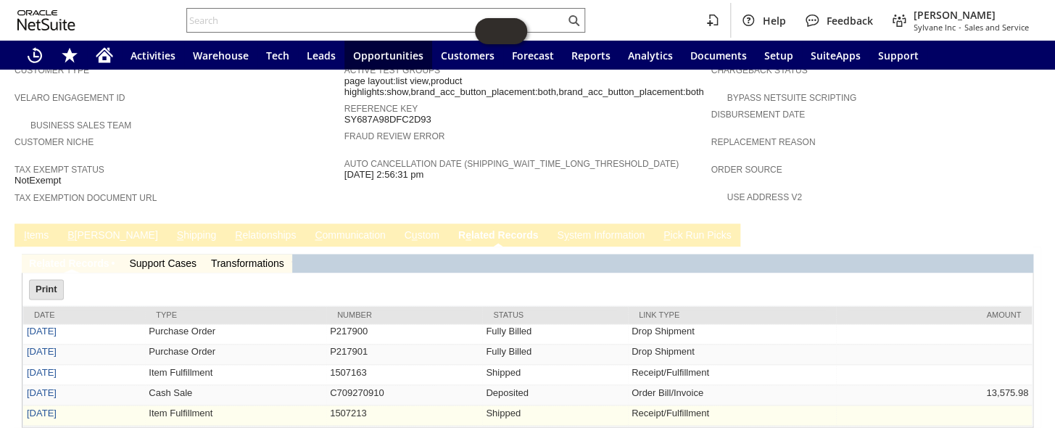
scroll to position [0, 0]
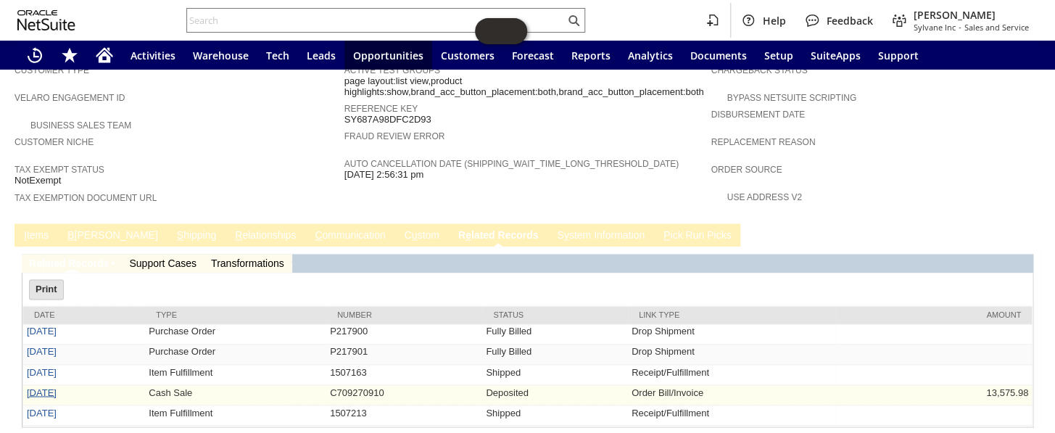
click at [33, 386] on link "7/21/2025" at bounding box center [42, 391] width 30 height 11
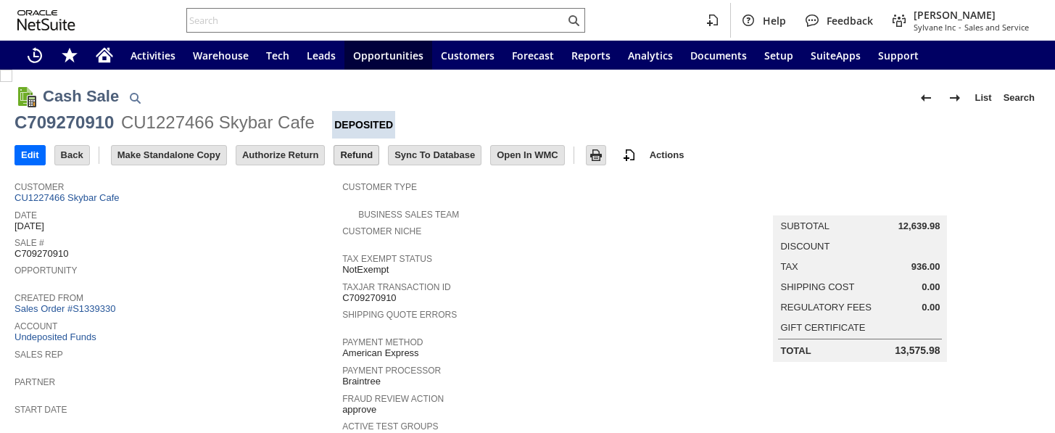
click at [364, 154] on input "Refund" at bounding box center [356, 155] width 44 height 19
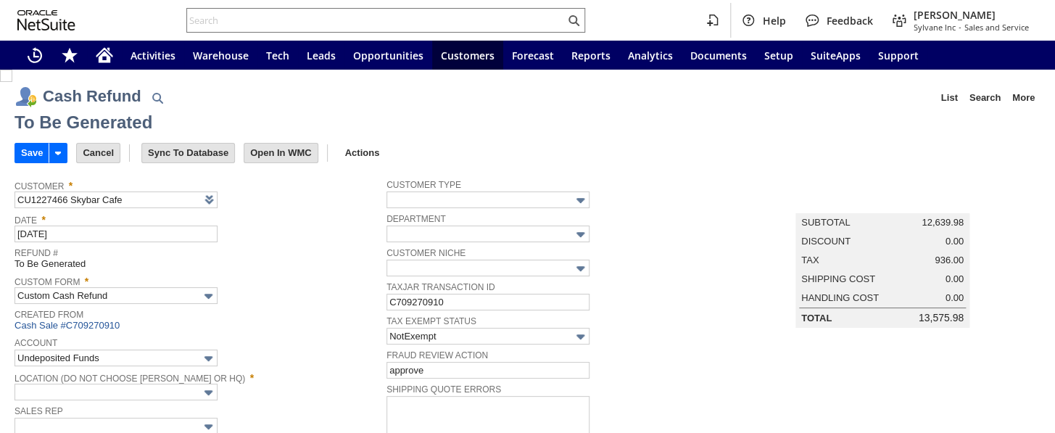
type input "Regions - Merchant 0414"
type input "Headquarters : Head...s : Pending Testing"
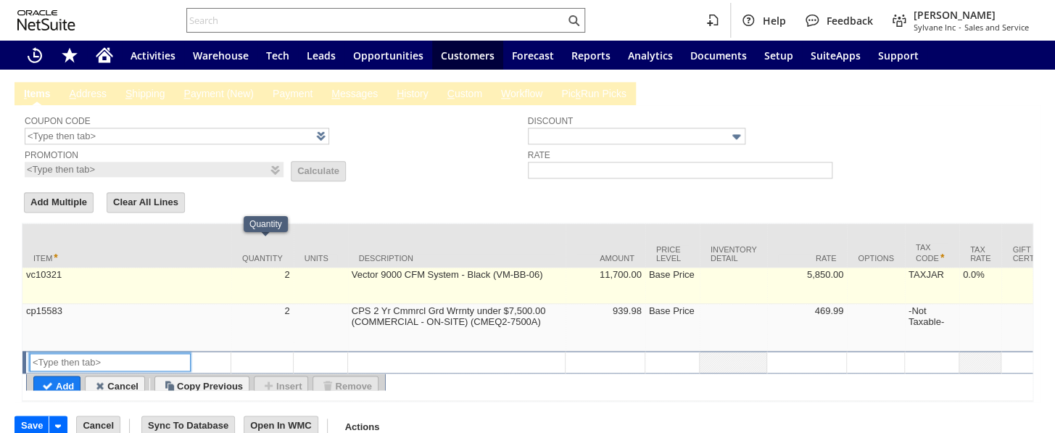
scroll to position [746, 0]
click at [406, 268] on td "Vector 9000 CFM System - Black (VM-BB-06)" at bounding box center [456, 286] width 217 height 36
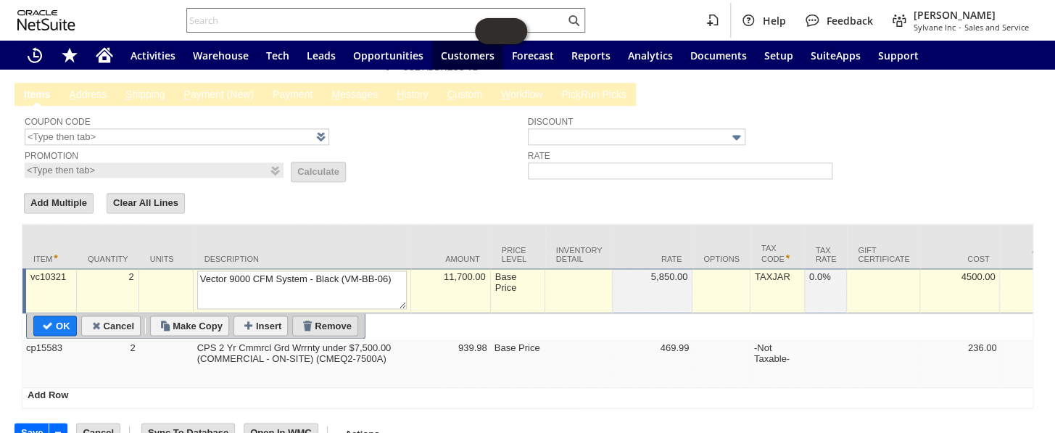
click at [344, 316] on input "Remove" at bounding box center [325, 325] width 65 height 19
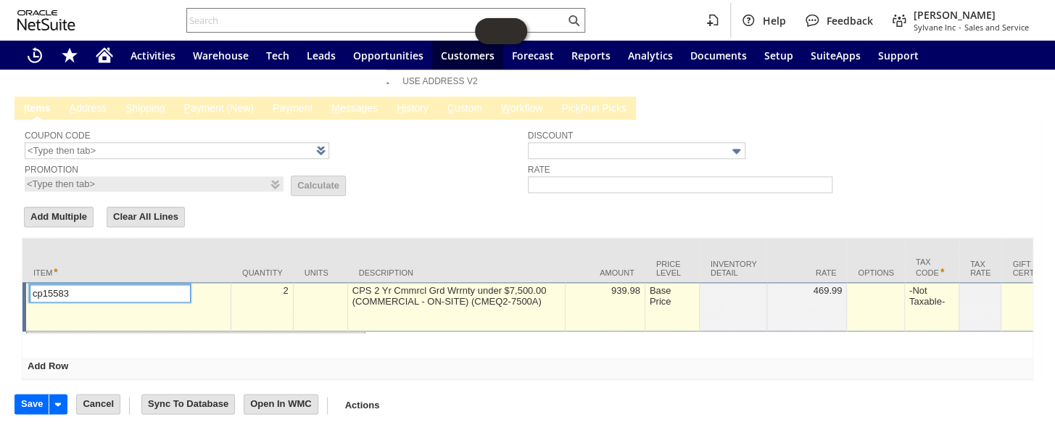
scroll to position [711, 0]
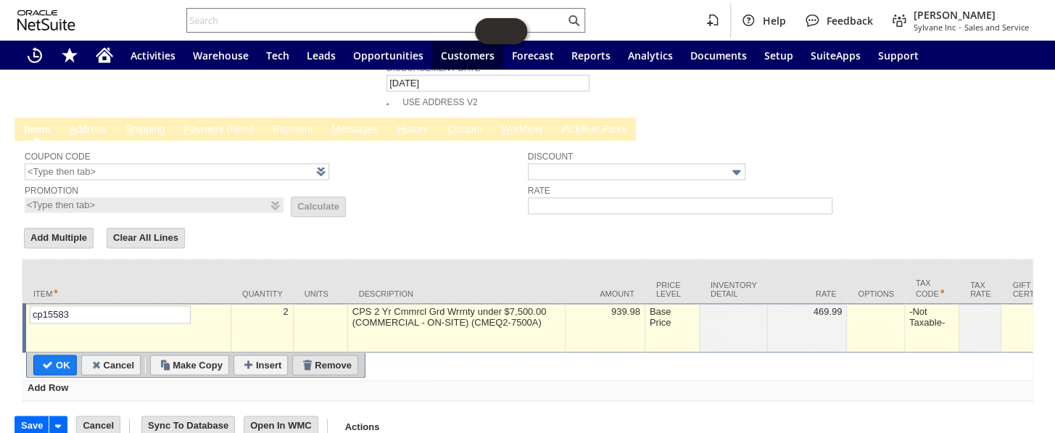
click at [341, 355] on input "Remove" at bounding box center [325, 364] width 65 height 19
type input "Add"
type input "Copy Previous"
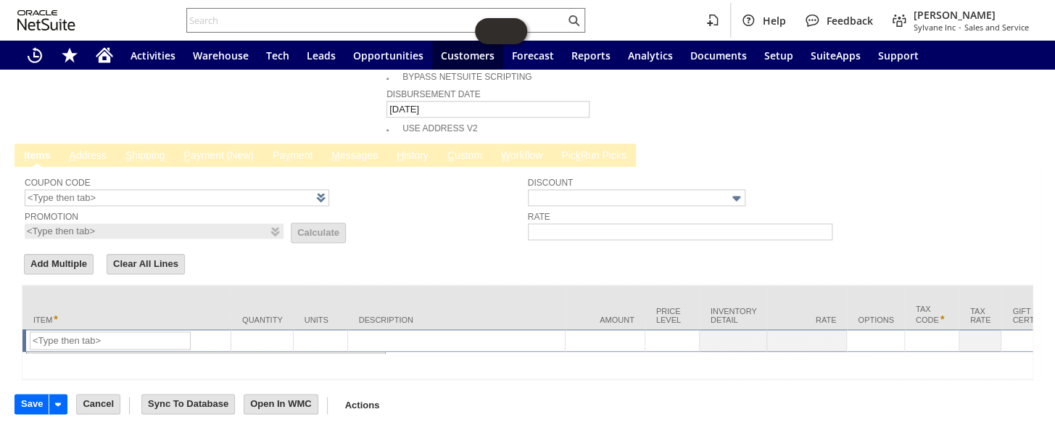
scroll to position [665, 0]
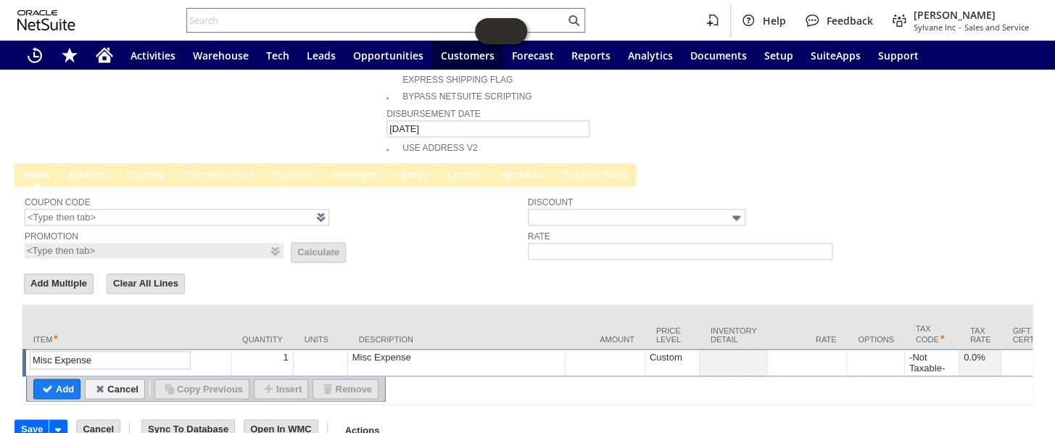
type input "Misc Expense"
click at [415, 316] on td "Description" at bounding box center [456, 326] width 217 height 44
click at [415, 351] on div "Misc Expense" at bounding box center [456, 357] width 209 height 12
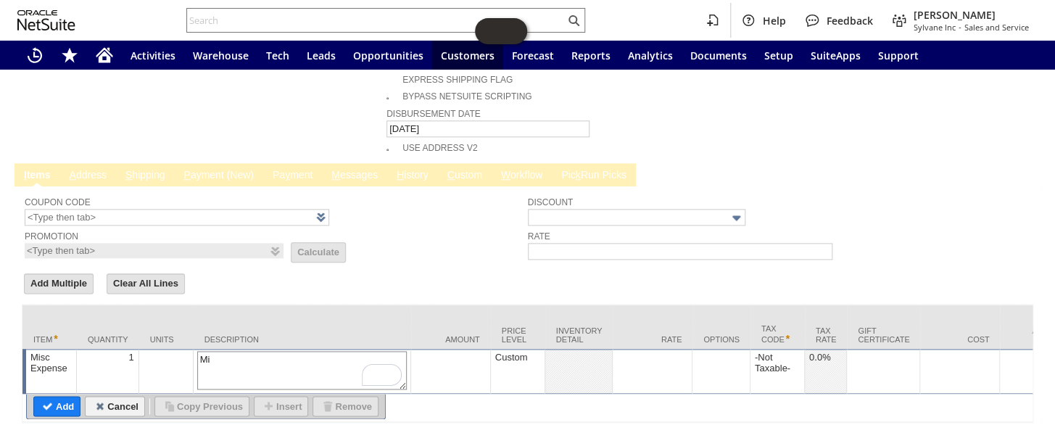
type textarea "M"
type textarea "Partial refund"
click at [673, 349] on td at bounding box center [653, 371] width 80 height 45
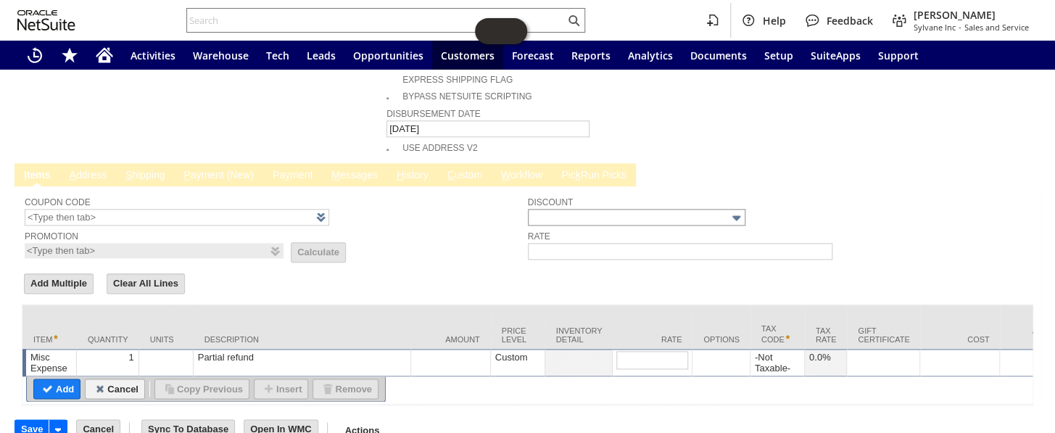
type input "vc10321"
drag, startPoint x: 663, startPoint y: 328, endPoint x: 590, endPoint y: 332, distance: 72.6
type input "585"
click at [54, 379] on input "Add" at bounding box center [57, 388] width 46 height 19
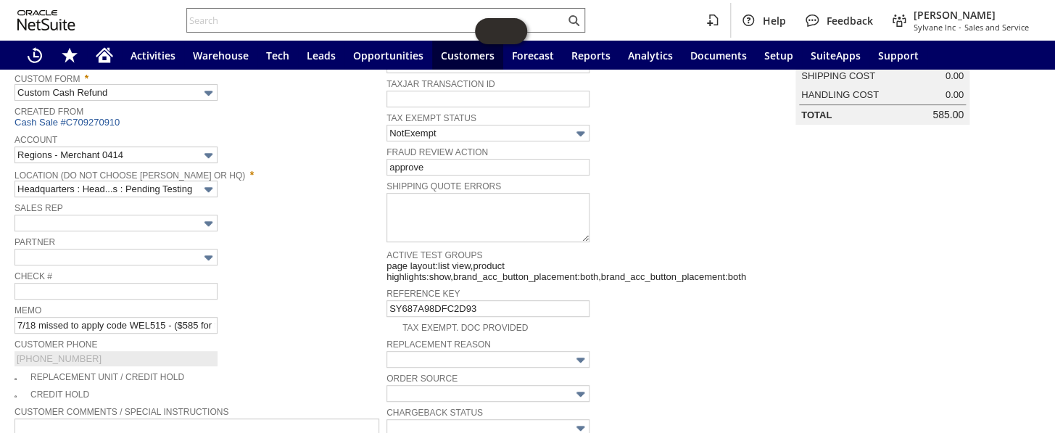
scroll to position [0, 0]
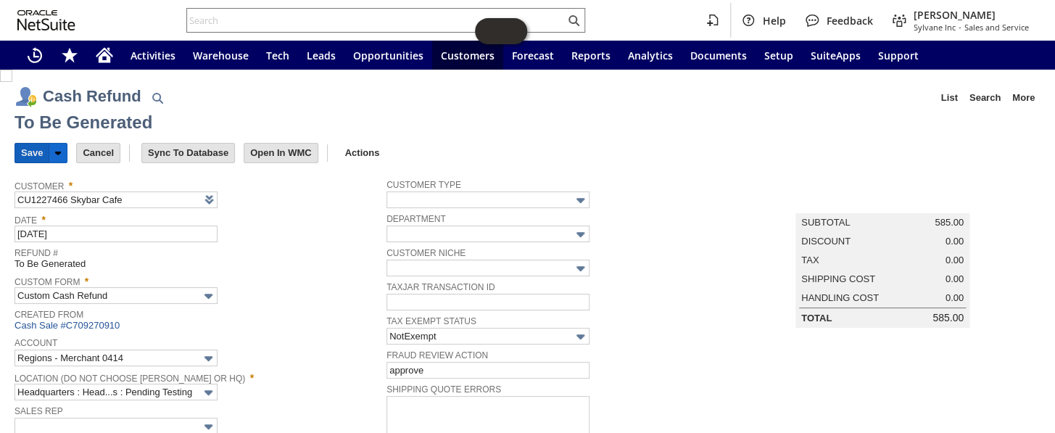
click at [27, 152] on input "Save" at bounding box center [31, 153] width 33 height 19
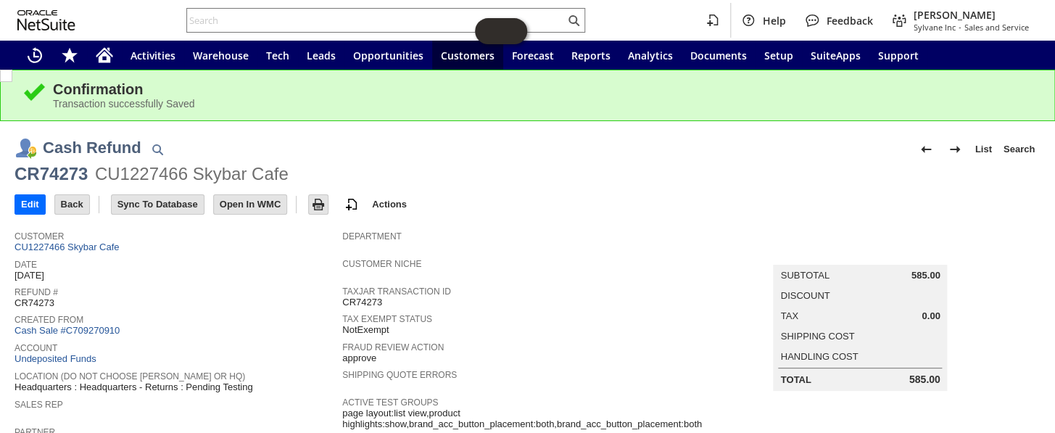
click at [109, 57] on icon "Home" at bounding box center [105, 56] width 12 height 11
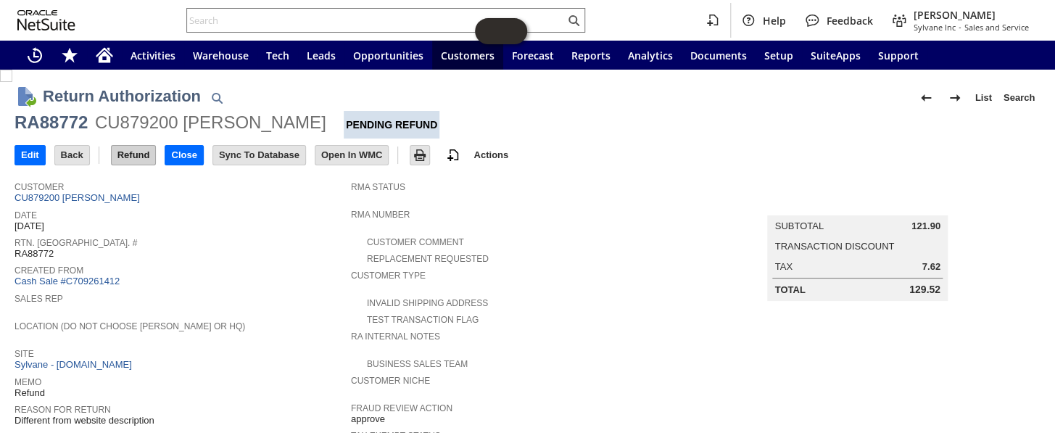
click at [130, 147] on input "Refund" at bounding box center [134, 155] width 44 height 19
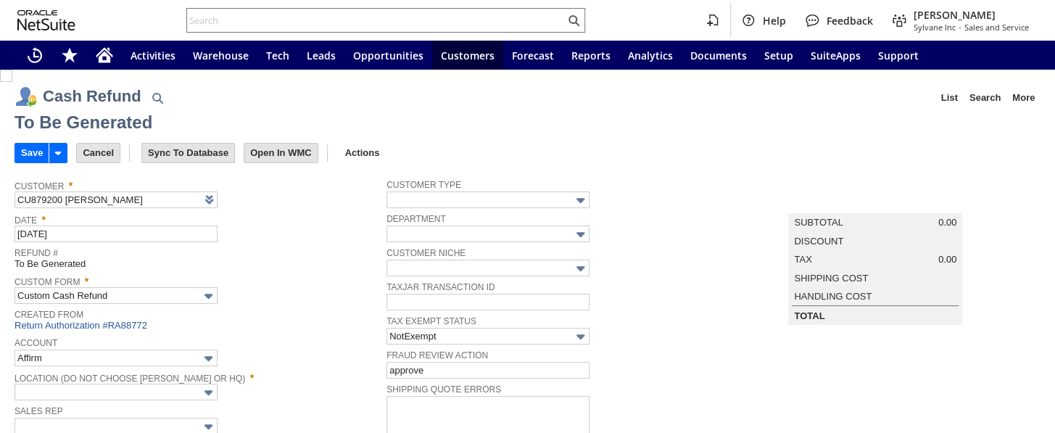
type input "Regions - Merchant 0414"
type input "Headquarters : Head...s : Pending Testing"
type input "Add"
type input "Copy Previous"
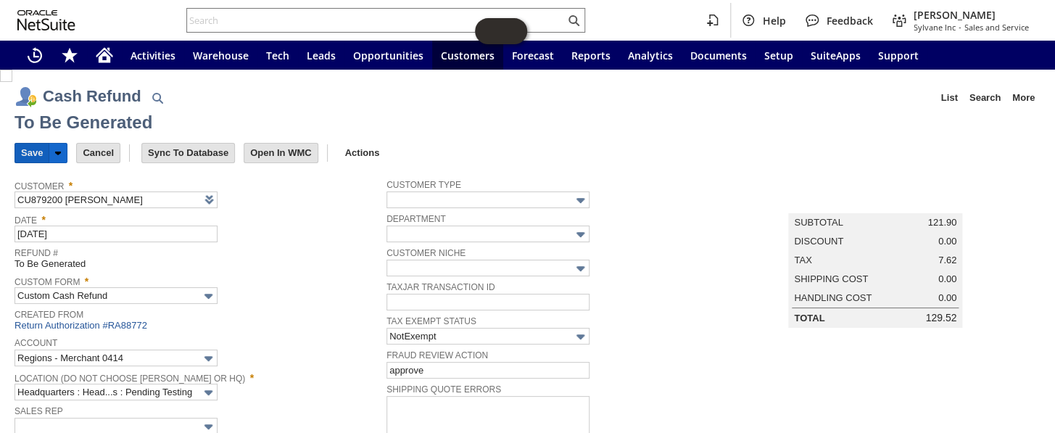
click at [27, 152] on input "Save" at bounding box center [31, 153] width 33 height 19
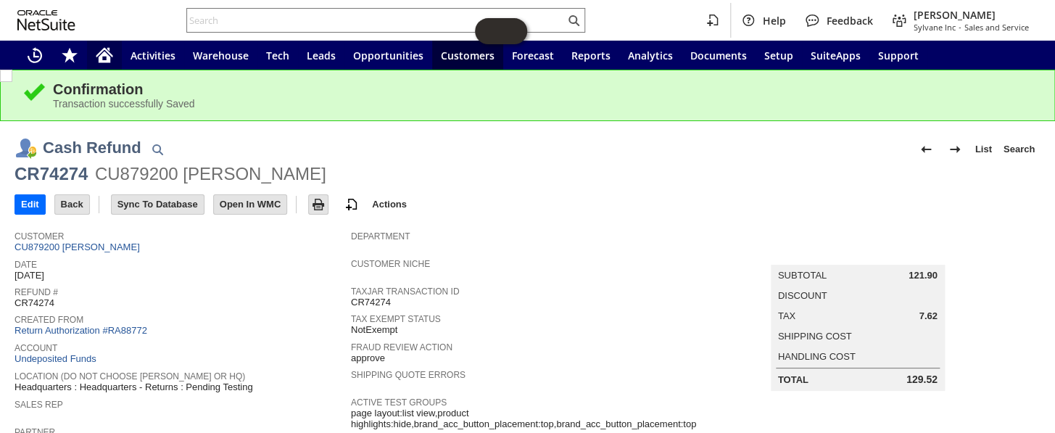
click at [104, 57] on icon "Home" at bounding box center [104, 54] width 17 height 17
